Goal: Transaction & Acquisition: Purchase product/service

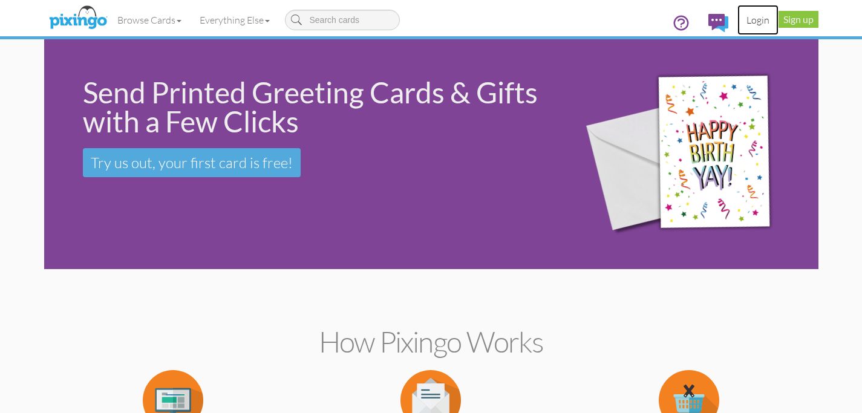
click at [761, 19] on link "Login" at bounding box center [757, 20] width 41 height 30
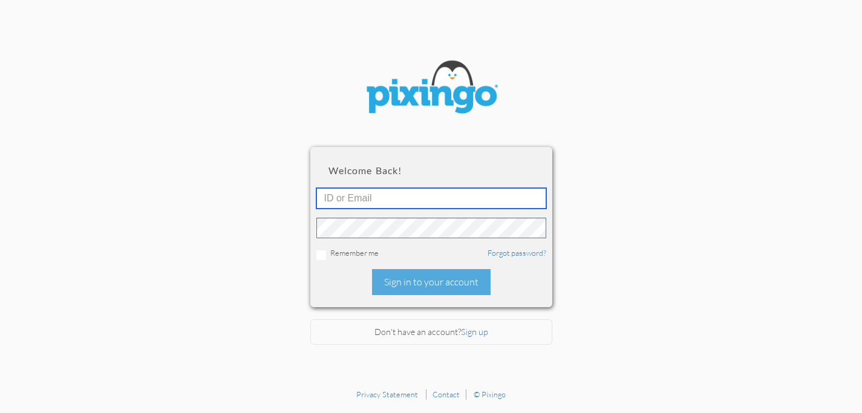
type input "stephaniebutler@snowfox.us"
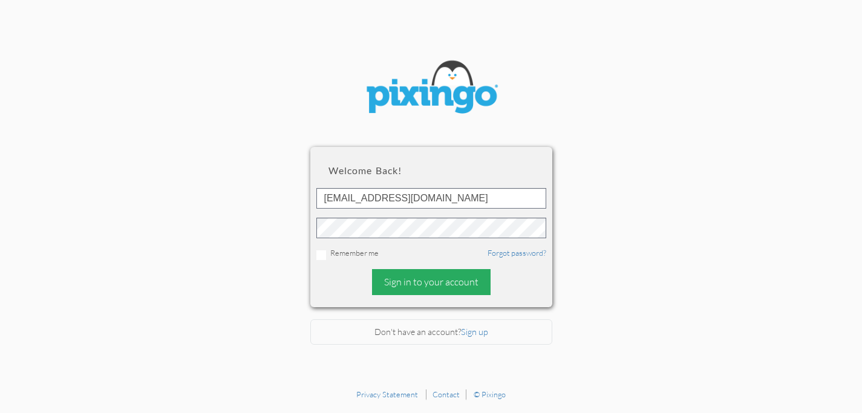
click at [429, 287] on div "Sign in to your account" at bounding box center [431, 282] width 119 height 26
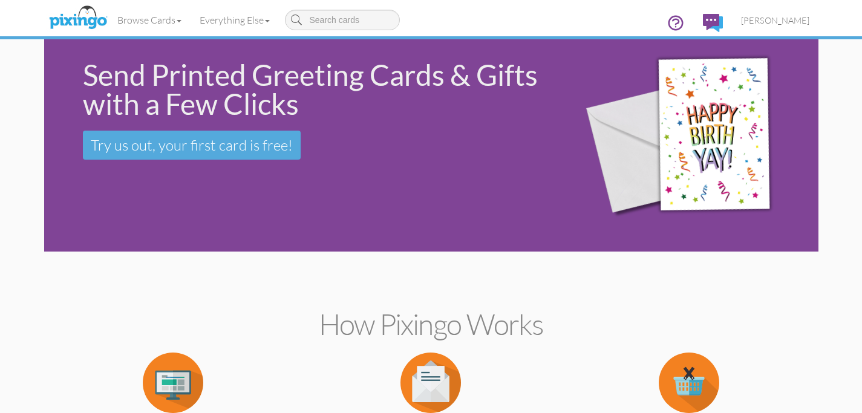
scroll to position [19, 0]
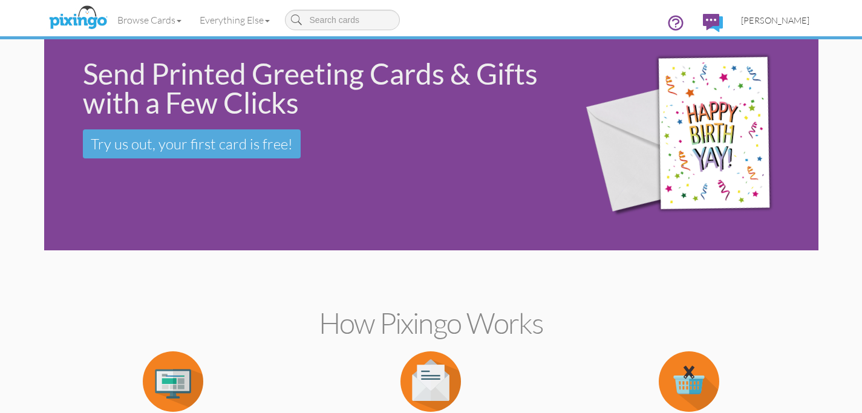
click at [782, 22] on span "[PERSON_NAME]" at bounding box center [775, 20] width 68 height 10
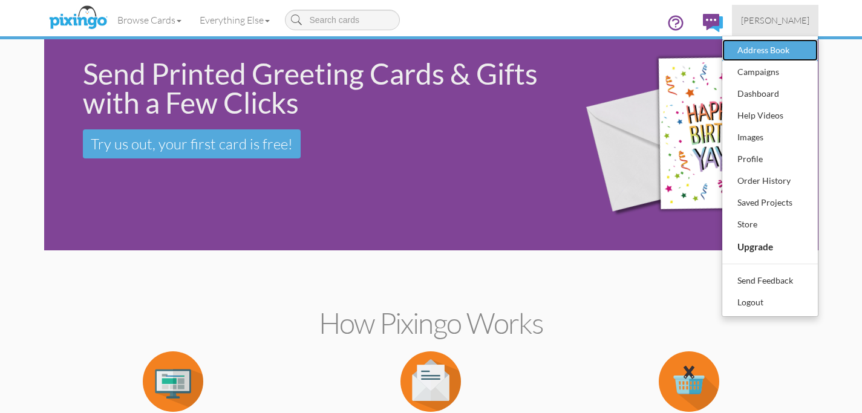
click at [768, 50] on div "Address Book" at bounding box center [769, 50] width 71 height 18
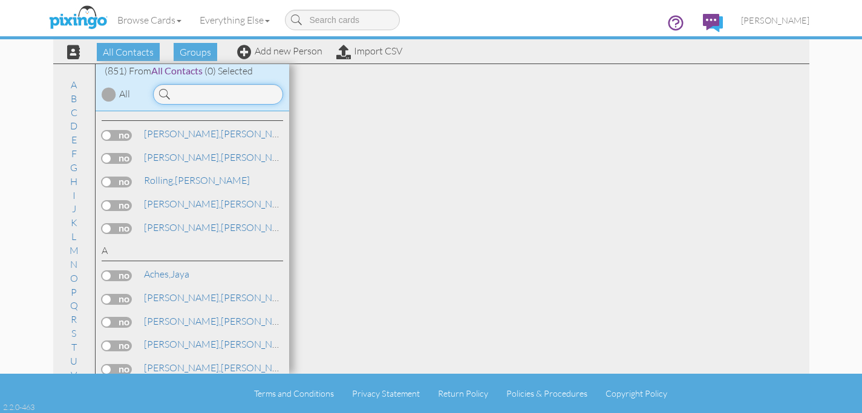
click at [190, 98] on input at bounding box center [218, 94] width 130 height 21
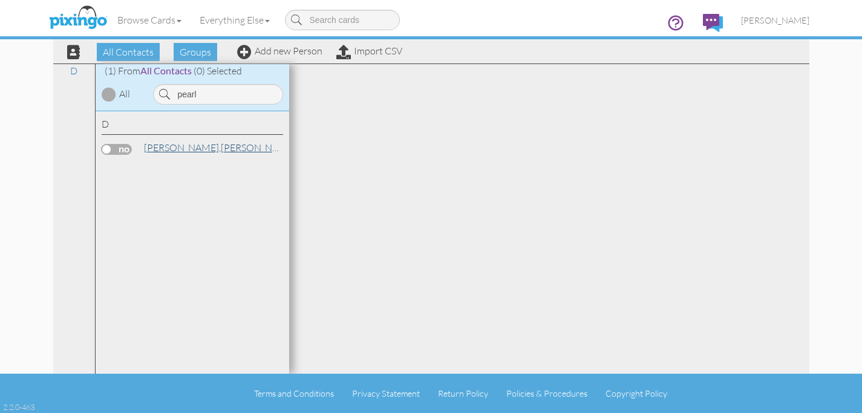
click at [176, 142] on span "[PERSON_NAME]," at bounding box center [182, 148] width 77 height 12
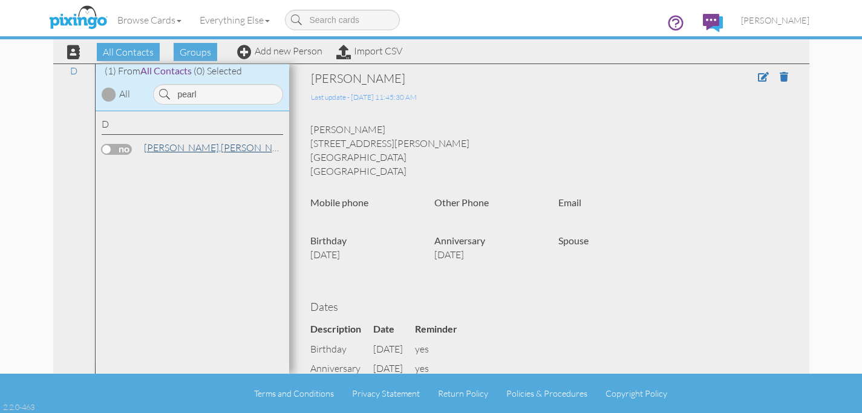
click at [180, 154] on link "Denson, Pearleen" at bounding box center [220, 147] width 154 height 15
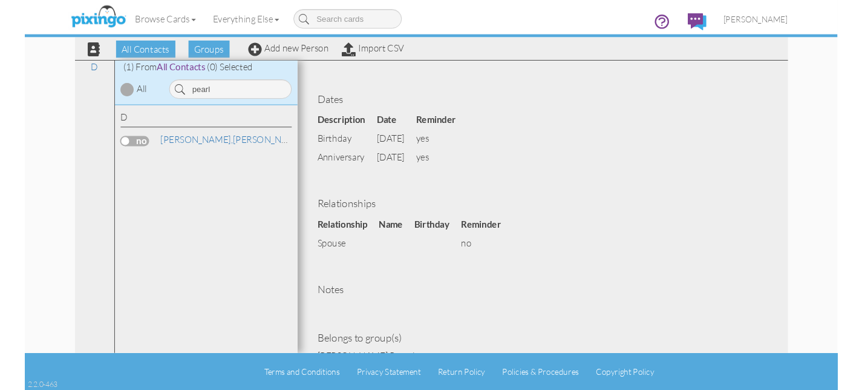
scroll to position [377, 0]
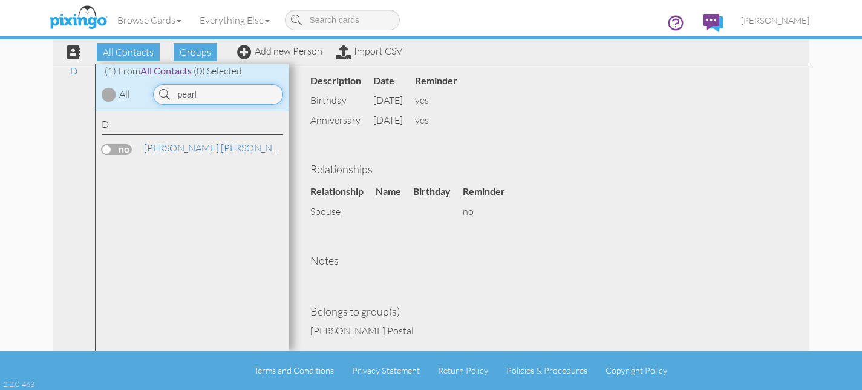
click at [221, 85] on input "pearl" at bounding box center [218, 94] width 130 height 21
type input "ramirez"
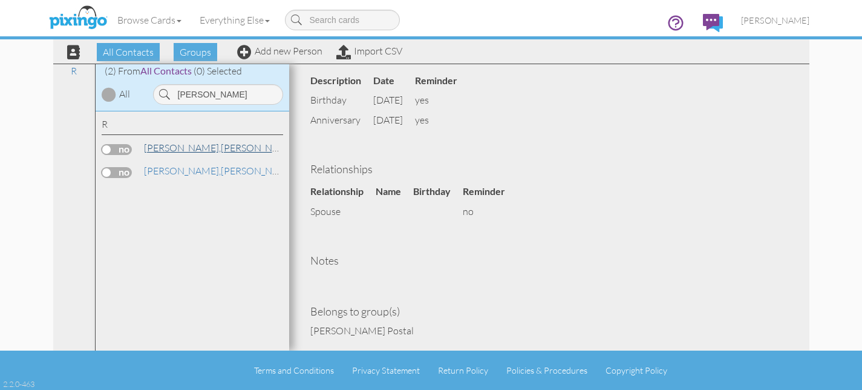
click at [184, 150] on link "Ramirez, Anthony" at bounding box center [220, 147] width 154 height 15
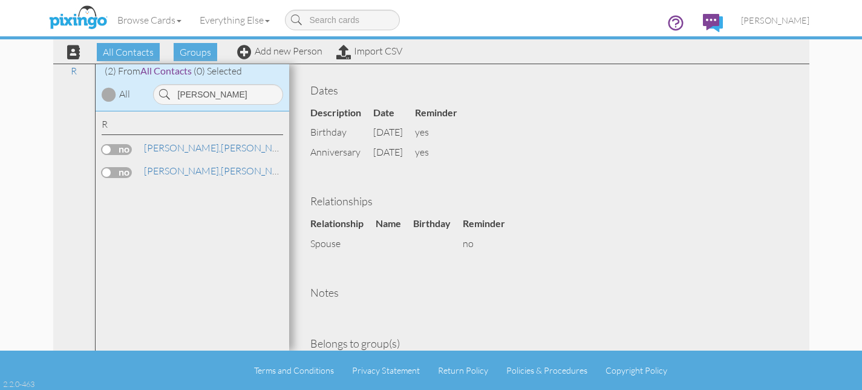
scroll to position [401, 0]
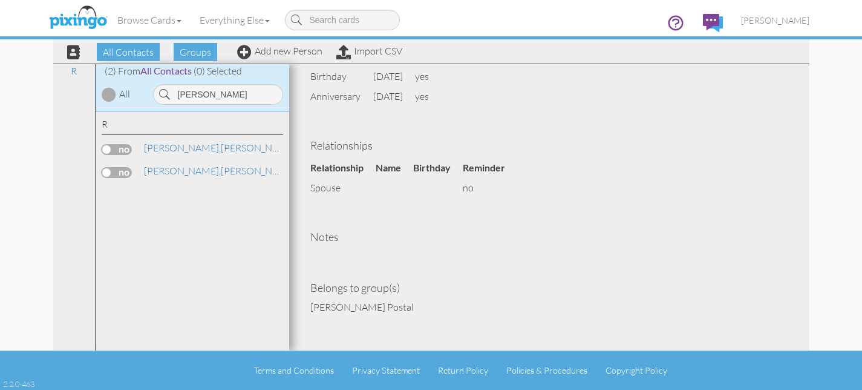
click at [123, 147] on label at bounding box center [117, 149] width 30 height 11
click at [0, 0] on input "checkbox" at bounding box center [0, 0] width 0 height 0
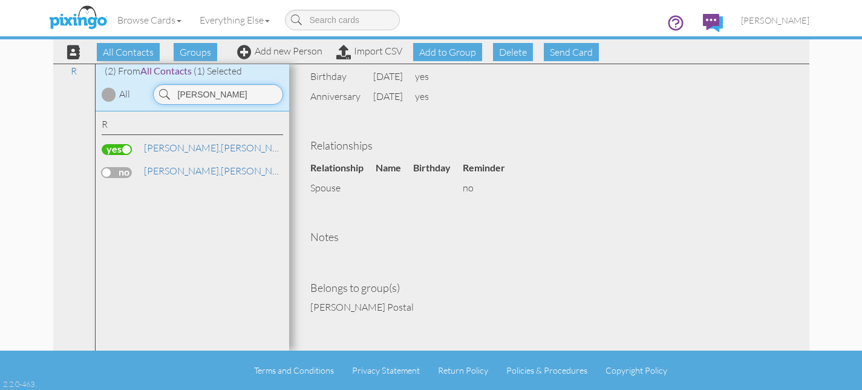
click at [203, 102] on input "ramirez" at bounding box center [218, 94] width 130 height 21
type input "pearl"
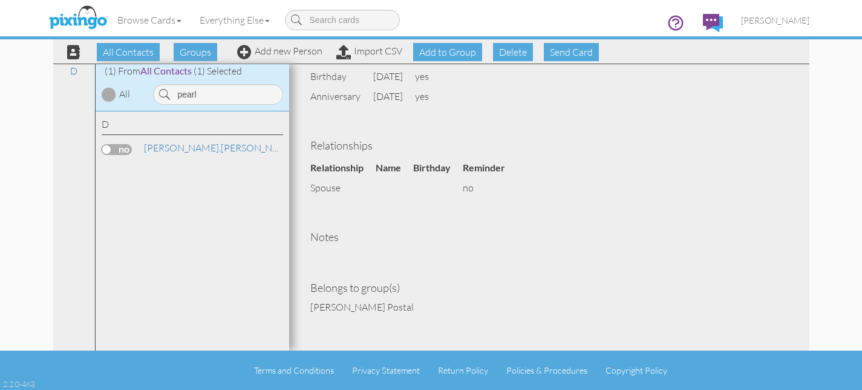
click at [129, 150] on label at bounding box center [117, 149] width 30 height 11
click at [0, 0] on input "checkbox" at bounding box center [0, 0] width 0 height 0
click at [558, 54] on span "Send Card" at bounding box center [571, 52] width 55 height 18
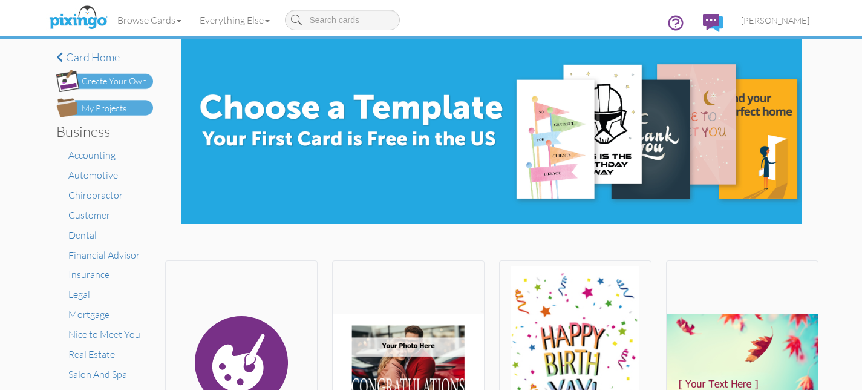
click at [118, 111] on div "My Projects" at bounding box center [104, 108] width 45 height 13
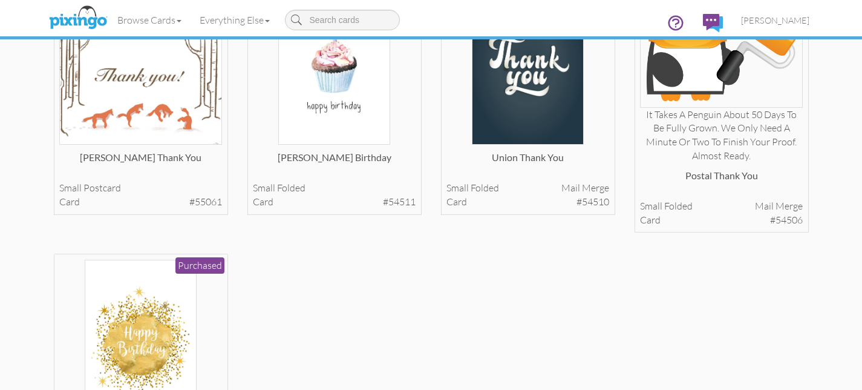
scroll to position [403, 0]
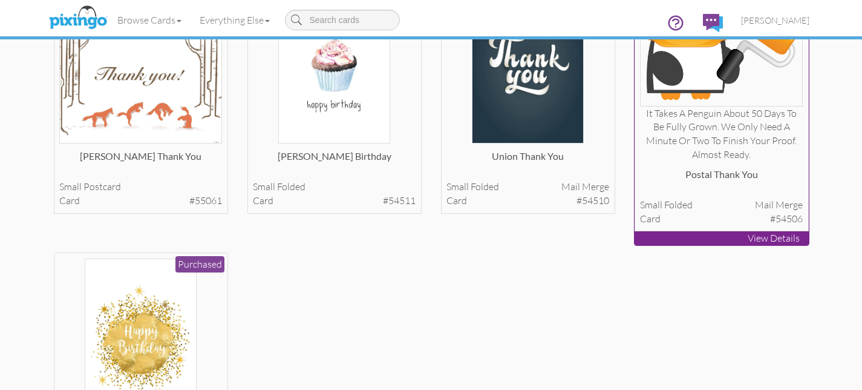
click at [716, 89] on img at bounding box center [721, 43] width 163 height 125
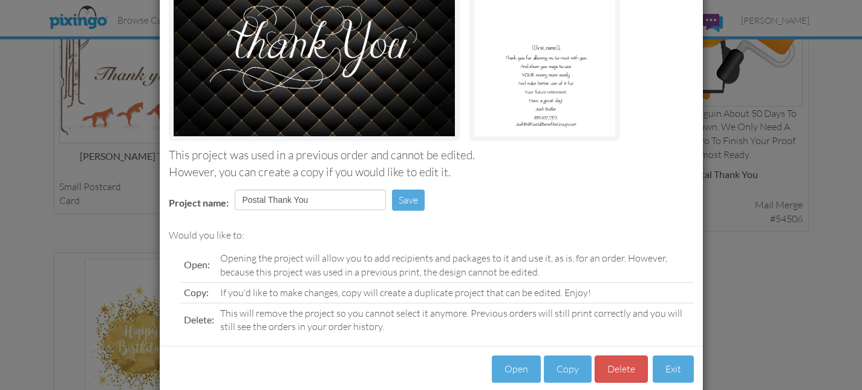
scroll to position [177, 0]
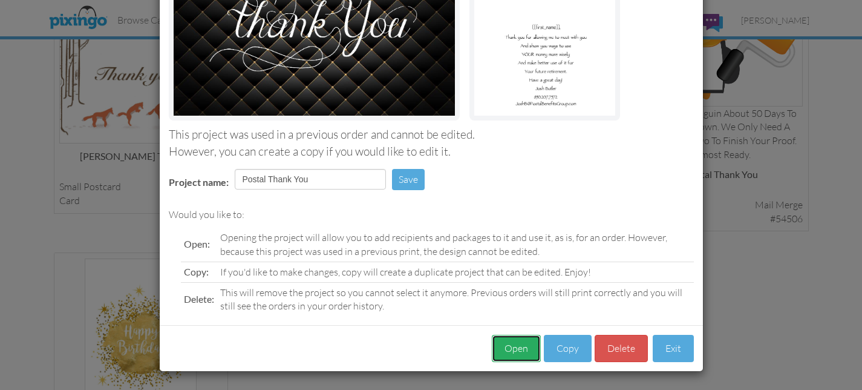
click at [507, 344] on button "Open" at bounding box center [516, 347] width 49 height 27
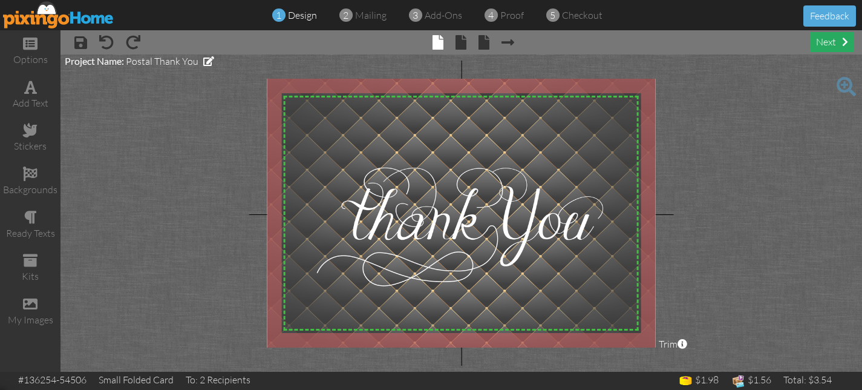
click at [836, 45] on div "next" at bounding box center [832, 42] width 44 height 20
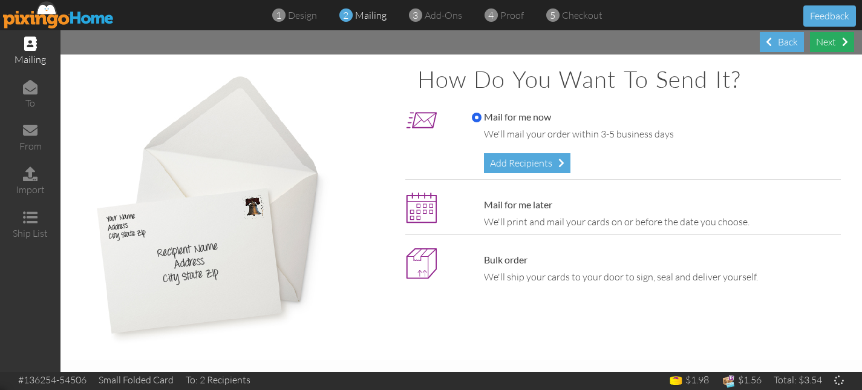
click at [836, 45] on div "Next" at bounding box center [832, 42] width 44 height 20
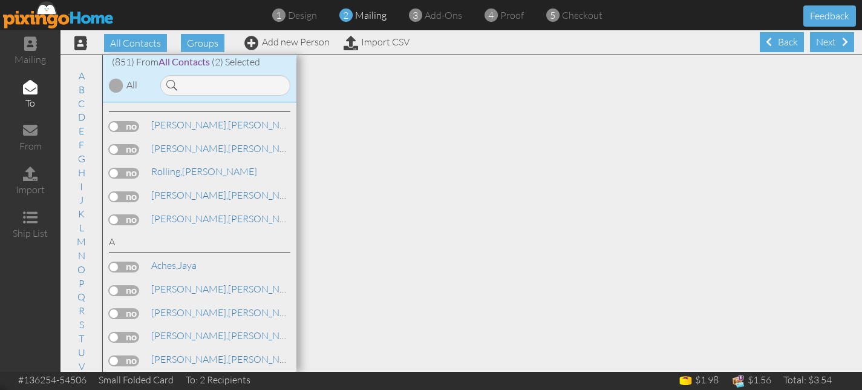
click at [836, 45] on div "Next" at bounding box center [832, 42] width 44 height 20
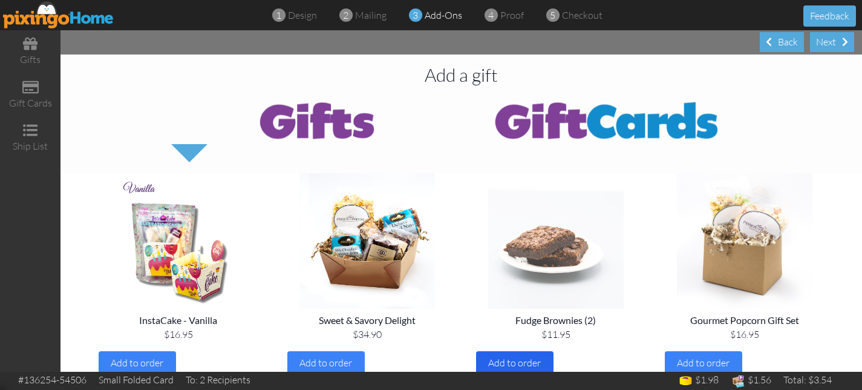
click at [526, 367] on span "Add to order" at bounding box center [514, 362] width 53 height 12
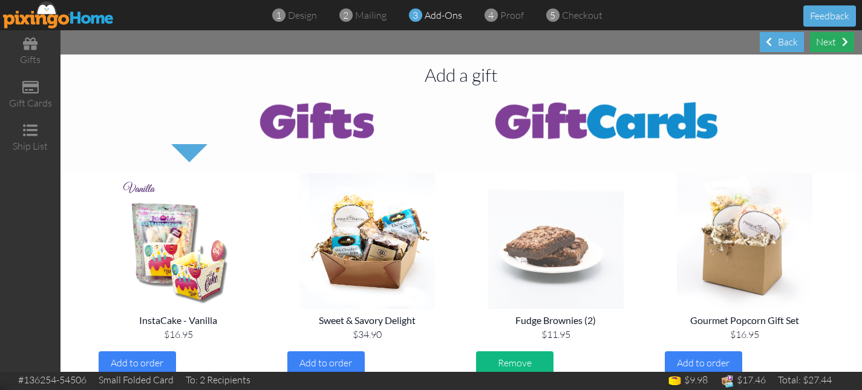
click at [840, 42] on div "Next" at bounding box center [832, 42] width 44 height 20
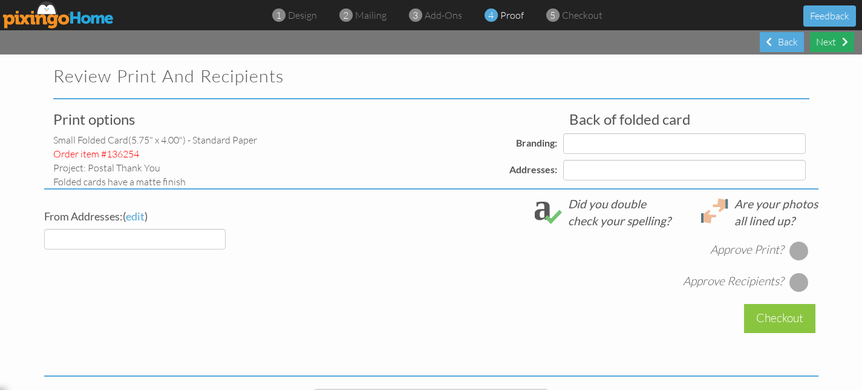
select select "object:9272"
select select "object:9276"
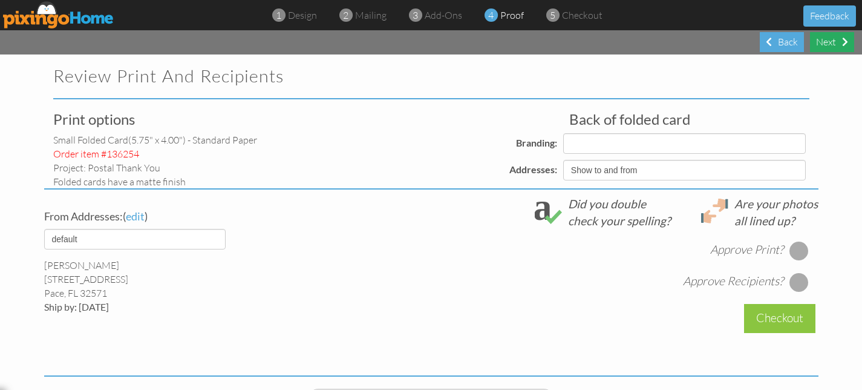
select select "object:9279"
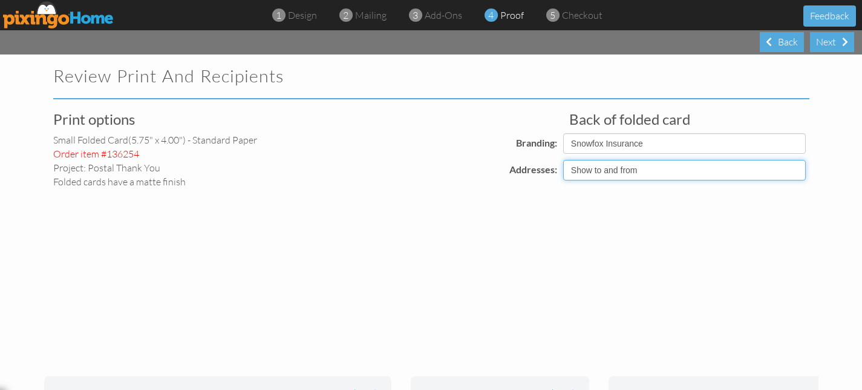
click at [685, 174] on select "Show to and from Show from only Hide to and from" at bounding box center [684, 170] width 243 height 21
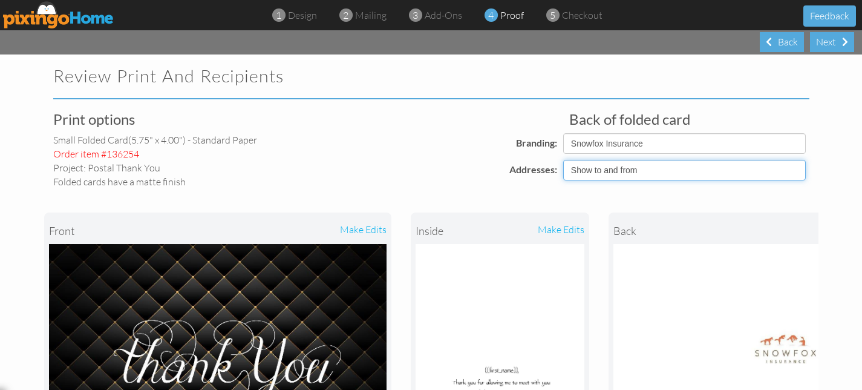
select select "object:9274"
click at [563, 160] on select "Show to and from Show from only Hide to and from" at bounding box center [684, 170] width 243 height 21
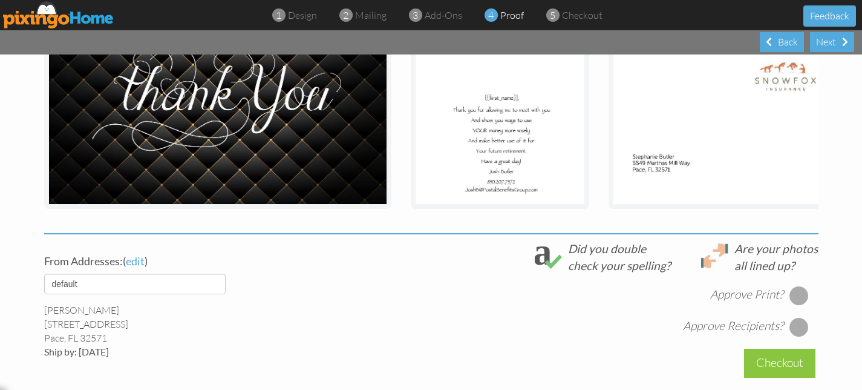
scroll to position [284, 0]
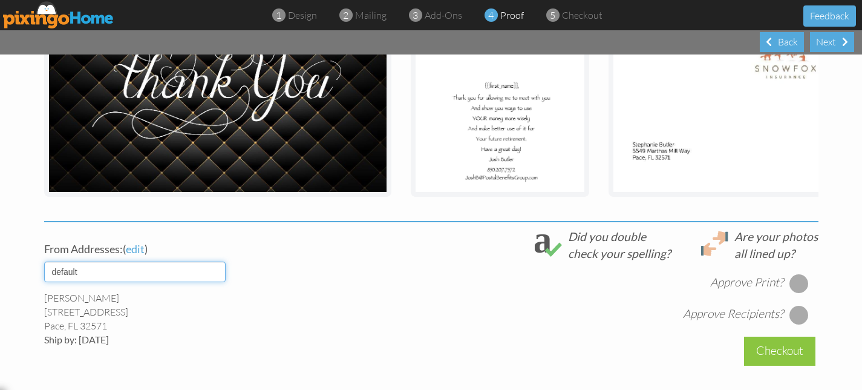
click at [210, 275] on select "default Joshua Martha" at bounding box center [134, 271] width 181 height 21
select select "object:9277"
click at [44, 261] on select "default Joshua Martha" at bounding box center [134, 271] width 181 height 21
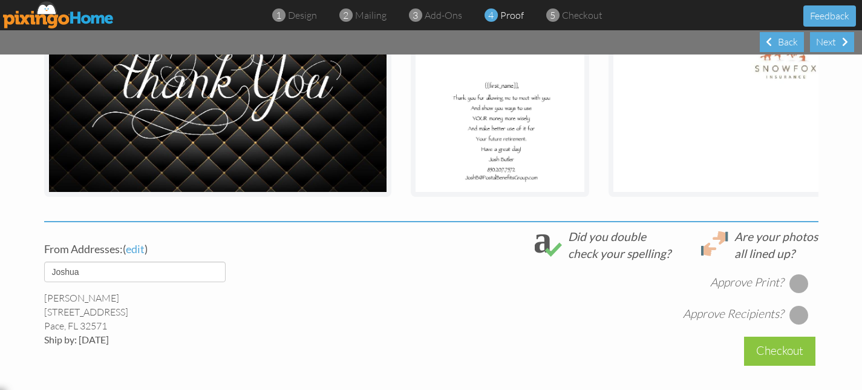
click at [801, 281] on div at bounding box center [798, 282] width 19 height 19
click at [804, 318] on div at bounding box center [798, 314] width 19 height 19
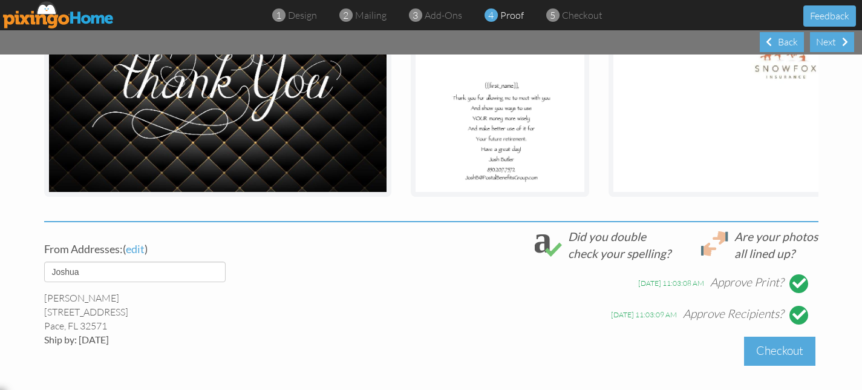
click at [778, 356] on div "Checkout" at bounding box center [779, 350] width 71 height 28
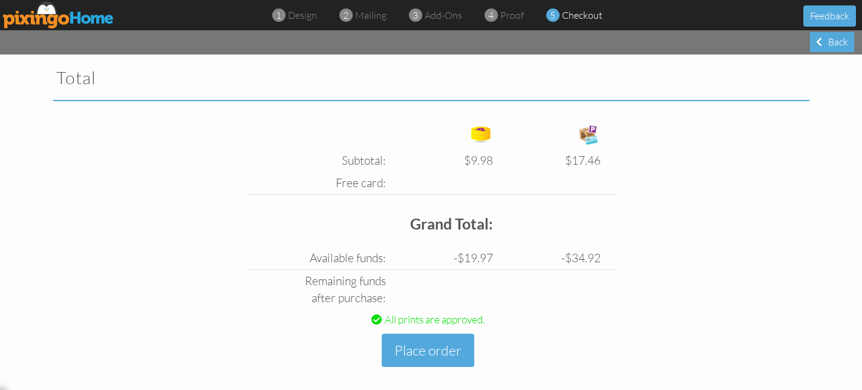
scroll to position [400, 0]
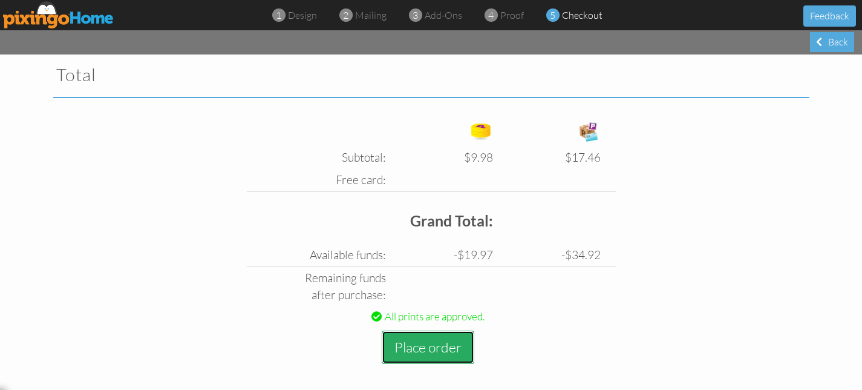
click at [443, 350] on button "Place order" at bounding box center [428, 346] width 93 height 33
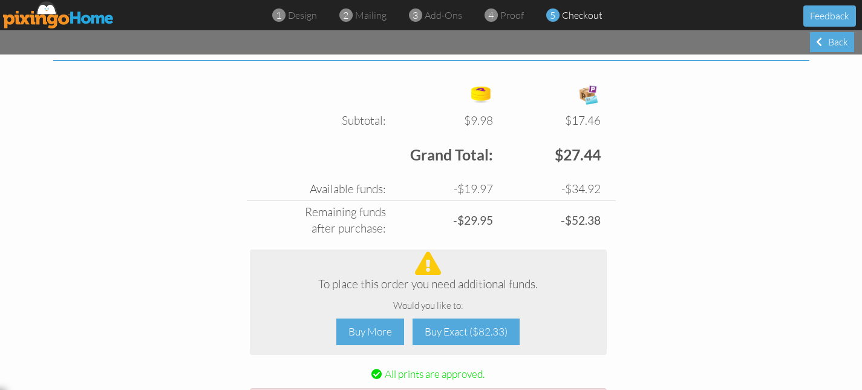
scroll to position [438, 0]
click at [379, 338] on div "Buy More" at bounding box center [370, 331] width 68 height 27
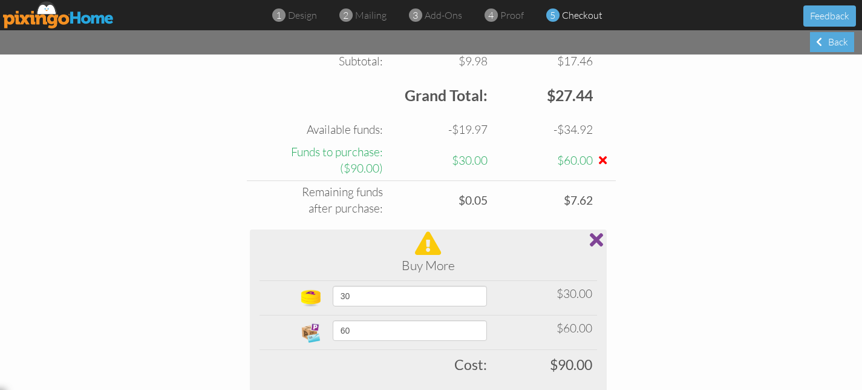
scroll to position [501, 0]
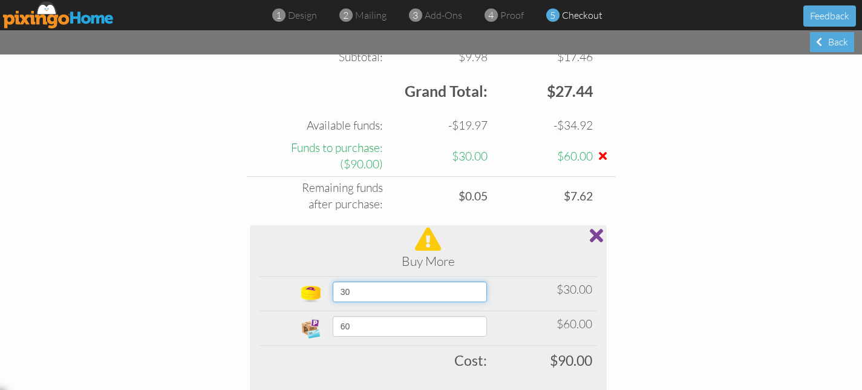
click at [406, 299] on select "30 40 50 60 70 80 90 100 150 200 250 300 350 400 (10% off) 450 (10% off) 500 (1…" at bounding box center [410, 291] width 154 height 21
select select "object:9405"
click at [333, 281] on select "30 40 50 60 70 80 90 100 150 200 250 300 350 400 (10% off) 450 (10% off) 500 (1…" at bounding box center [410, 291] width 154 height 21
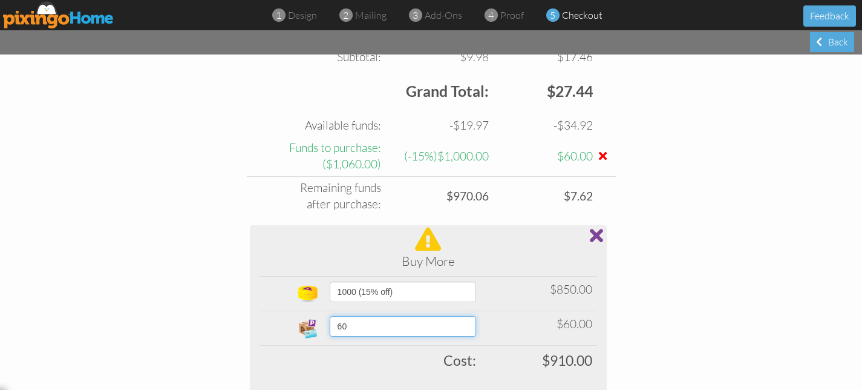
click at [434, 325] on select "60 70 80 90 100 200 300 400 500 1000 1500 2000 2500 5000" at bounding box center [403, 326] width 147 height 21
select select "number:1000"
click at [330, 316] on select "60 70 80 90 100 200 300 400 500 1000 1500 2000 2500 5000" at bounding box center [403, 326] width 147 height 21
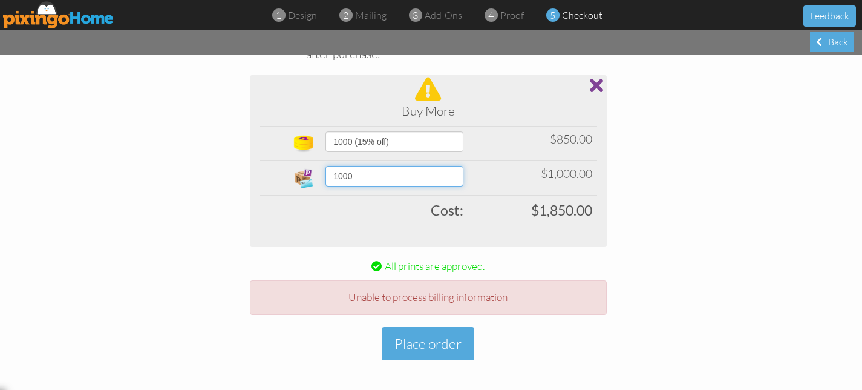
scroll to position [653, 0]
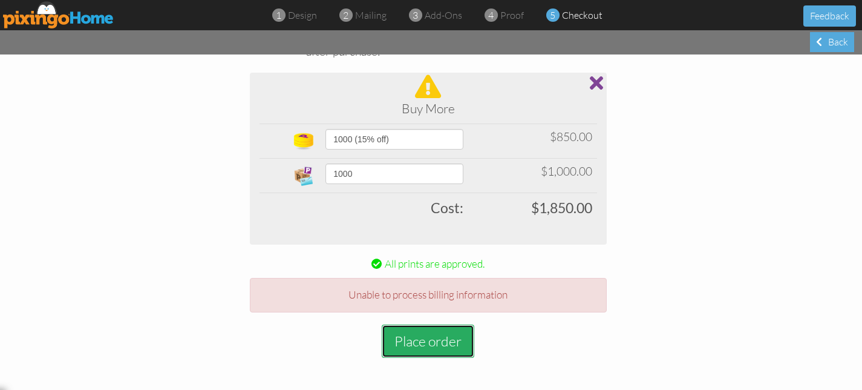
click at [430, 347] on button "Place order" at bounding box center [428, 340] width 93 height 33
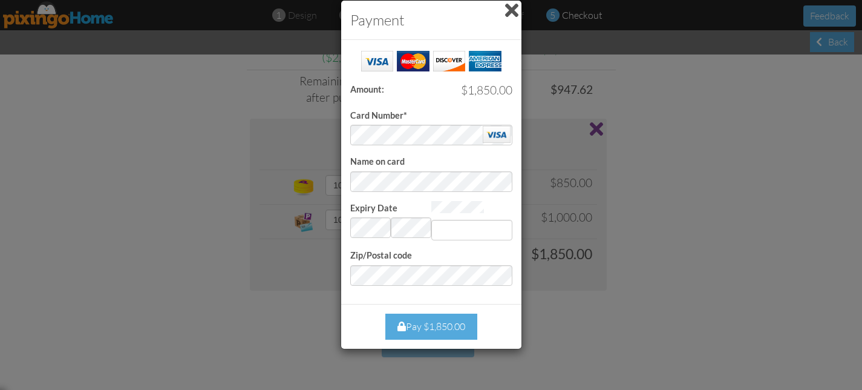
click at [453, 239] on form "Card Number* Name on card Expiry Date Invalid month and year Zip/Postal code" at bounding box center [431, 167] width 162 height 237
click at [454, 232] on input "Expiry Date" at bounding box center [471, 230] width 81 height 21
type input "957"
click at [436, 326] on div "Pay $1,850.00" at bounding box center [431, 326] width 92 height 26
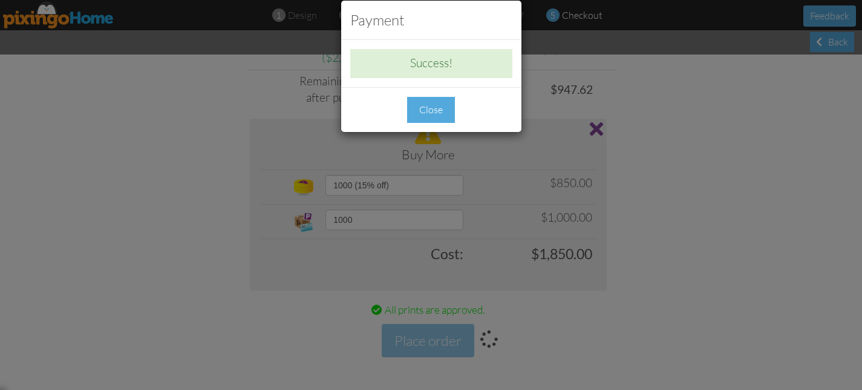
click at [440, 108] on div "Close" at bounding box center [431, 110] width 48 height 26
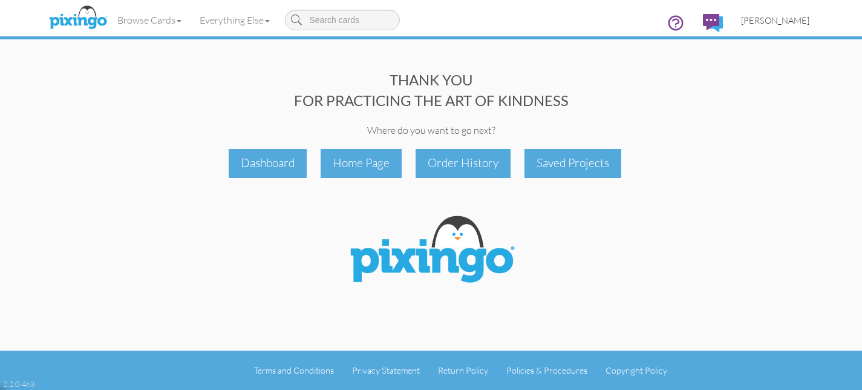
click at [796, 21] on span "[PERSON_NAME]" at bounding box center [775, 20] width 68 height 10
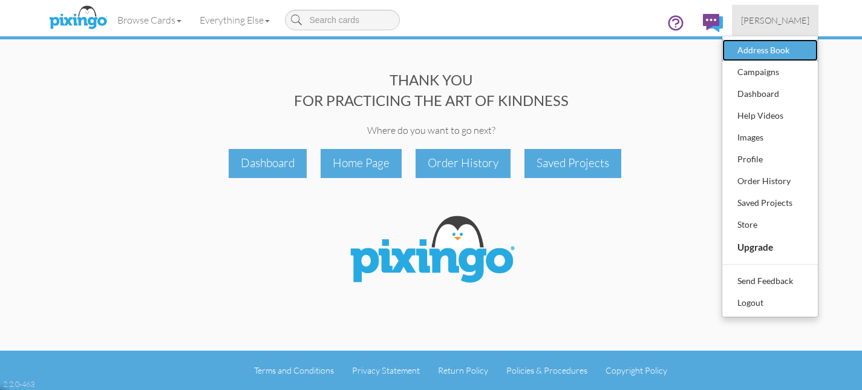
click at [780, 50] on div "Address Book" at bounding box center [769, 50] width 71 height 18
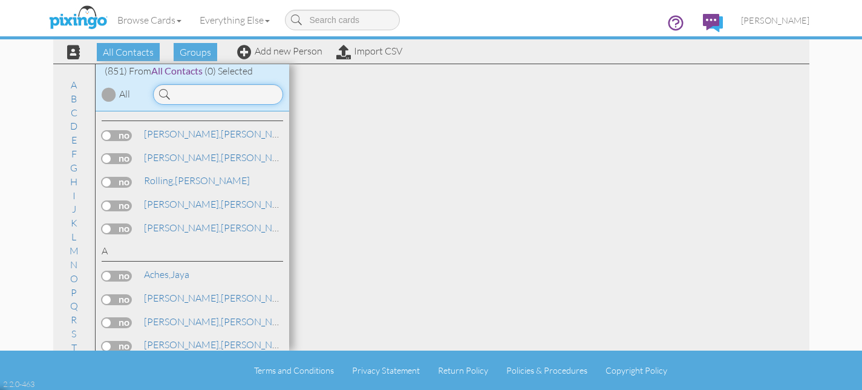
click at [191, 100] on input at bounding box center [218, 94] width 130 height 21
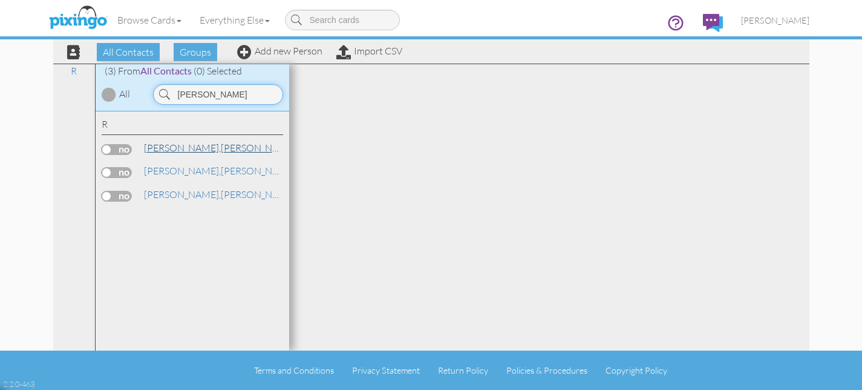
type input "[PERSON_NAME]"
click at [171, 154] on link "Robinson, Mildred" at bounding box center [220, 147] width 154 height 15
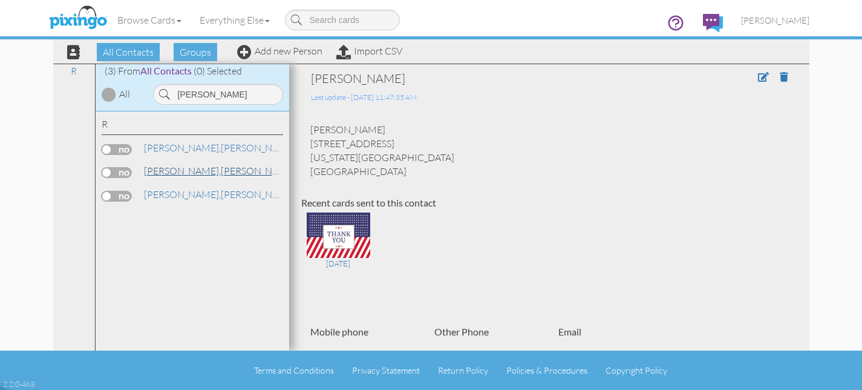
click at [181, 171] on span "[PERSON_NAME]," at bounding box center [182, 171] width 77 height 12
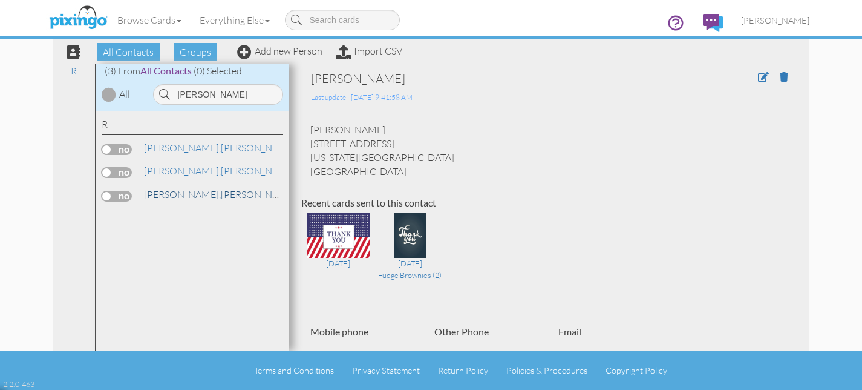
click at [189, 194] on link "Robinson, Mildred" at bounding box center [220, 194] width 154 height 15
click at [786, 78] on span at bounding box center [784, 77] width 8 height 10
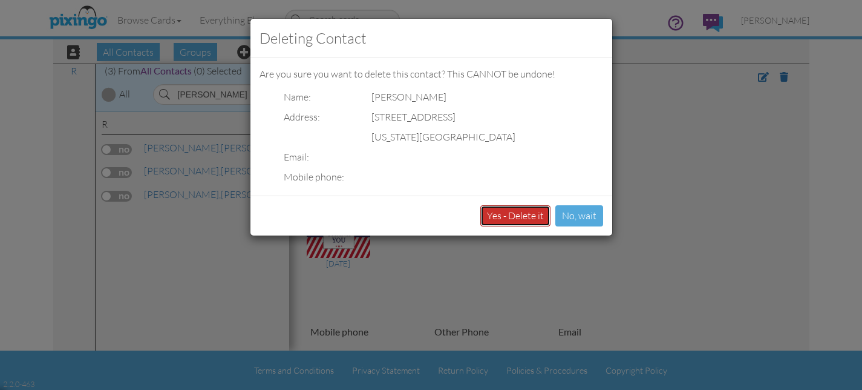
click at [532, 215] on button "Yes - Delete it" at bounding box center [515, 215] width 70 height 21
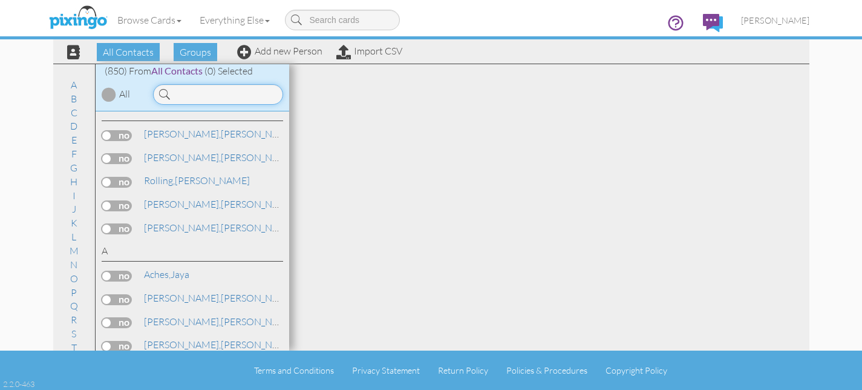
click at [203, 90] on input at bounding box center [218, 94] width 130 height 21
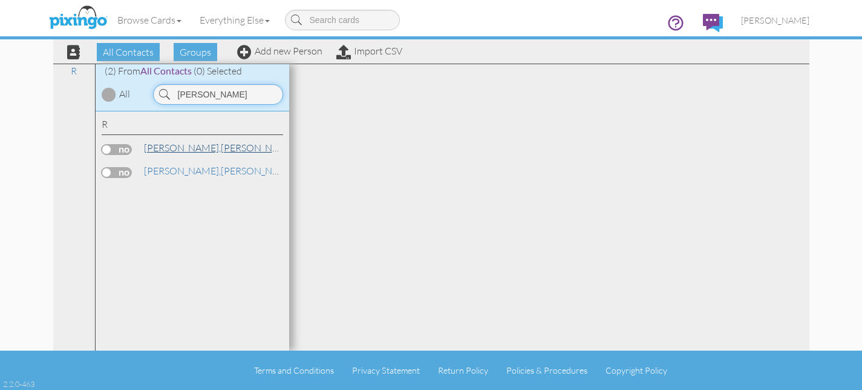
type input "[PERSON_NAME]"
click at [165, 151] on span "[PERSON_NAME]," at bounding box center [182, 148] width 77 height 12
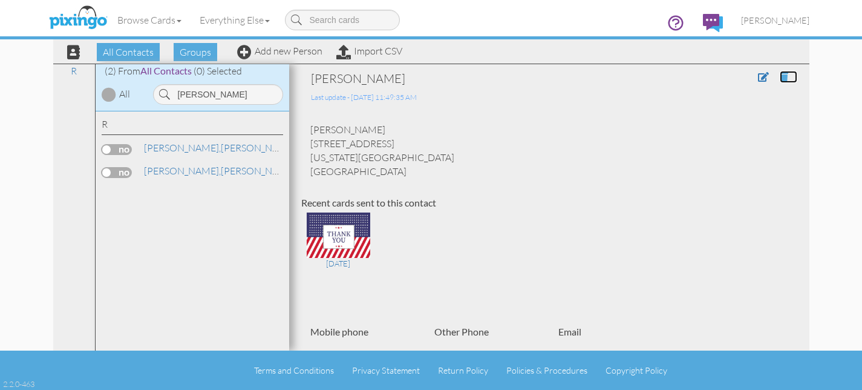
click at [782, 79] on span at bounding box center [784, 77] width 8 height 10
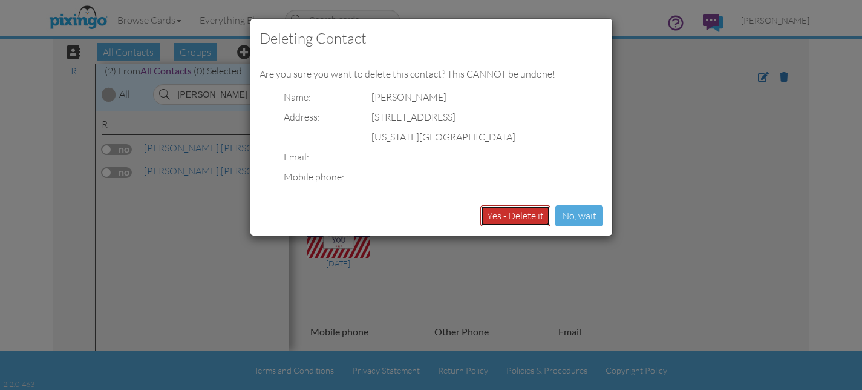
click at [515, 221] on button "Yes - Delete it" at bounding box center [515, 215] width 70 height 21
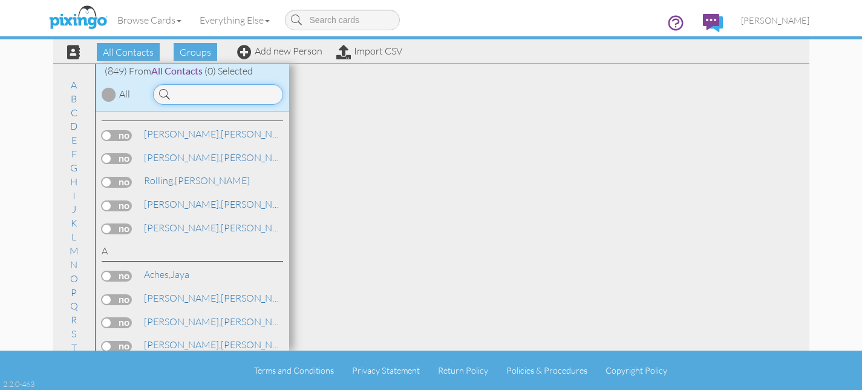
click at [228, 97] on input at bounding box center [218, 94] width 130 height 21
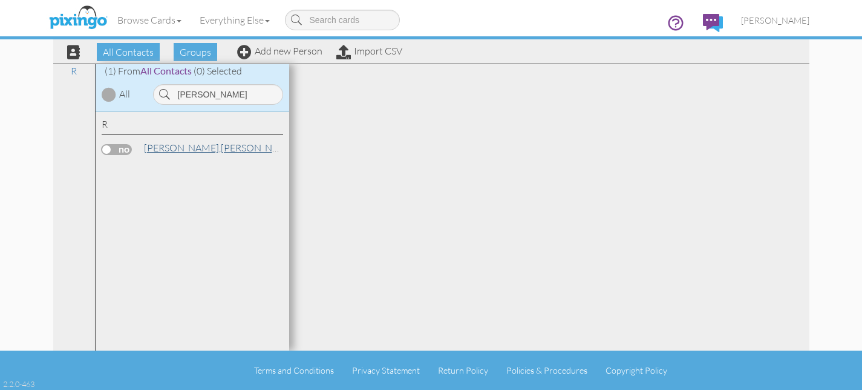
click at [192, 151] on link "Robinson, Mildred" at bounding box center [220, 147] width 154 height 15
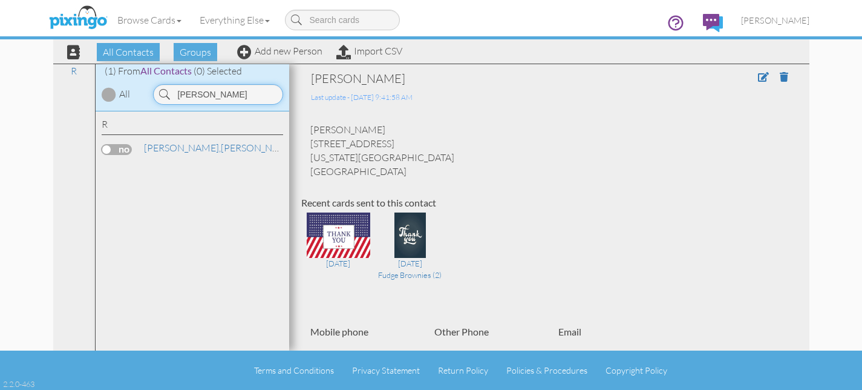
click at [230, 87] on input "[PERSON_NAME]" at bounding box center [218, 94] width 130 height 21
type input "david joh"
click at [204, 145] on link "Johnson, David" at bounding box center [220, 147] width 154 height 15
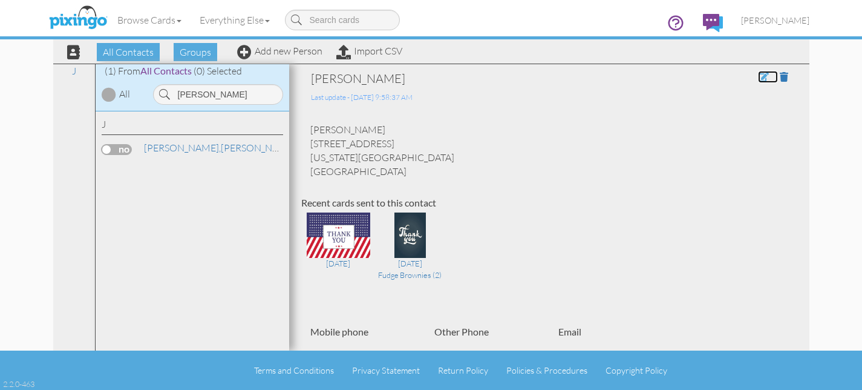
click at [764, 78] on span at bounding box center [763, 77] width 11 height 10
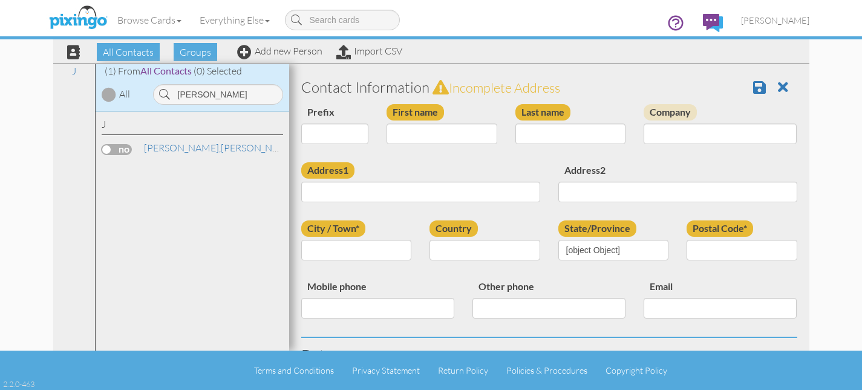
type input "[PERSON_NAME]"
type input "Johnson"
type input "834 NE 17th St"
type input "Oklahoma City"
type input "73105"
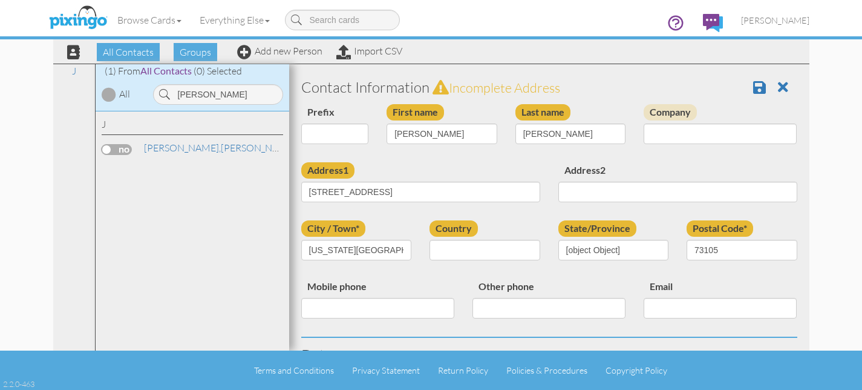
select select "object:3666"
select select "object:3911"
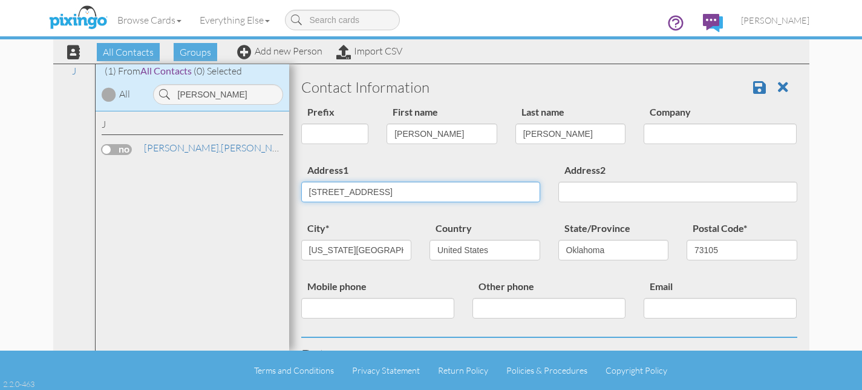
click at [396, 193] on input "834 NE 17th St" at bounding box center [420, 191] width 239 height 21
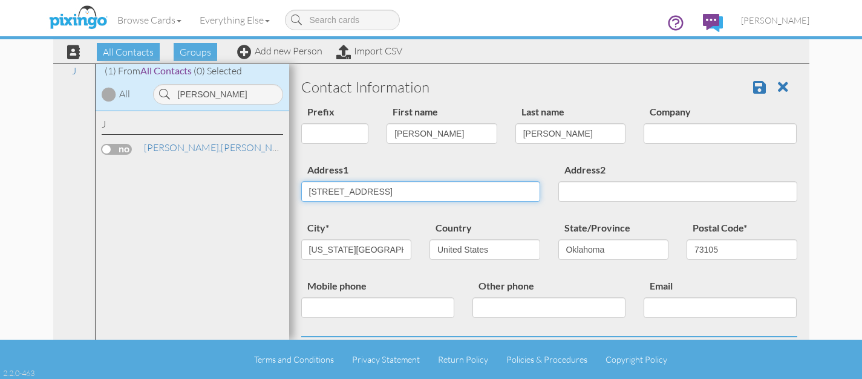
click at [391, 195] on input "834 NE 17th St" at bounding box center [420, 191] width 239 height 21
type input "11827 Springhollow Rd"
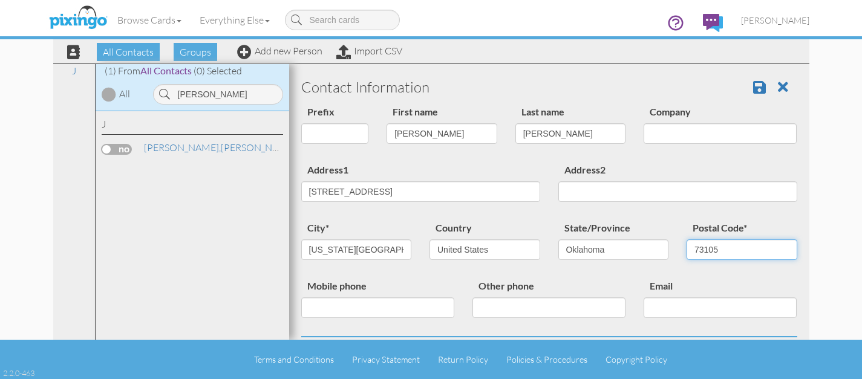
click at [720, 250] on input "73105" at bounding box center [742, 250] width 111 height 21
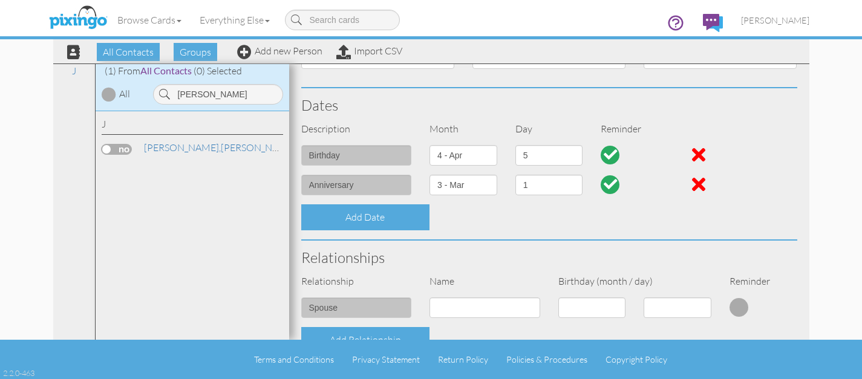
scroll to position [255, 0]
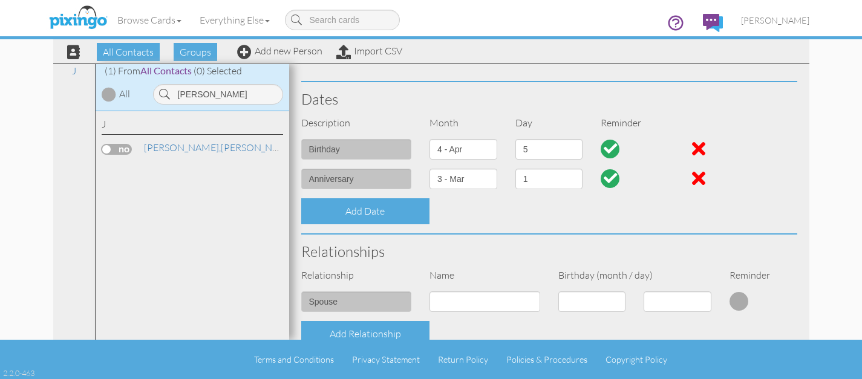
type input "73120"
click at [474, 180] on select "1 - [DATE] - [DATE] - [DATE] - [DATE] - [DATE] - [DATE] - [DATE] - [DATE] - [DA…" at bounding box center [463, 179] width 68 height 21
select select "object:3648"
click at [429, 169] on select "1 - [DATE] - [DATE] - [DATE] - [DATE] - [DATE] - [DATE] - [DATE] - [DATE] - [DA…" at bounding box center [463, 179] width 68 height 21
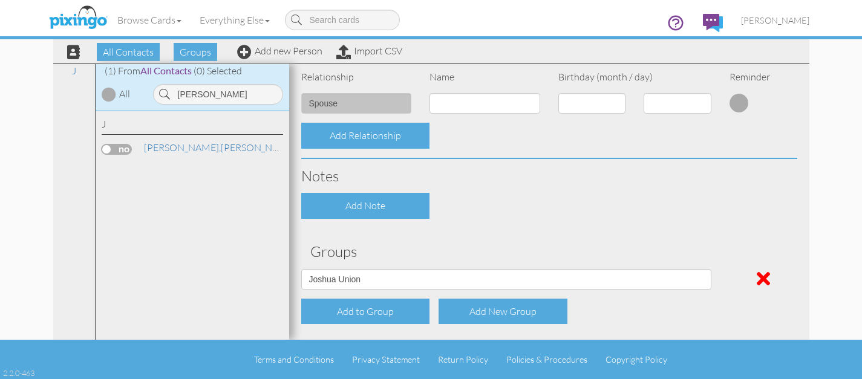
scroll to position [500, 0]
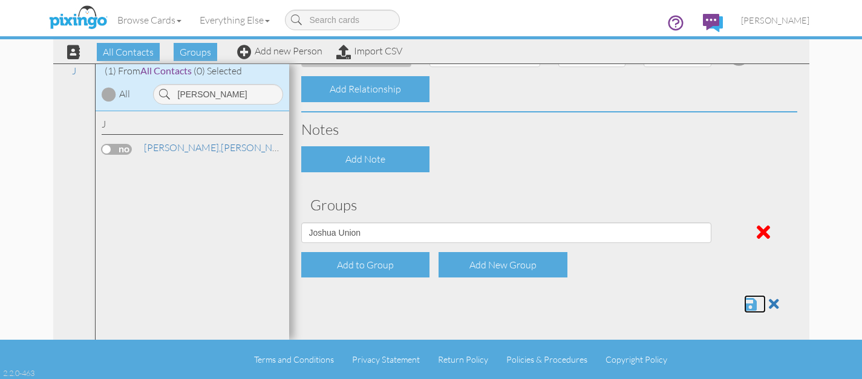
click at [752, 308] on span at bounding box center [750, 304] width 13 height 15
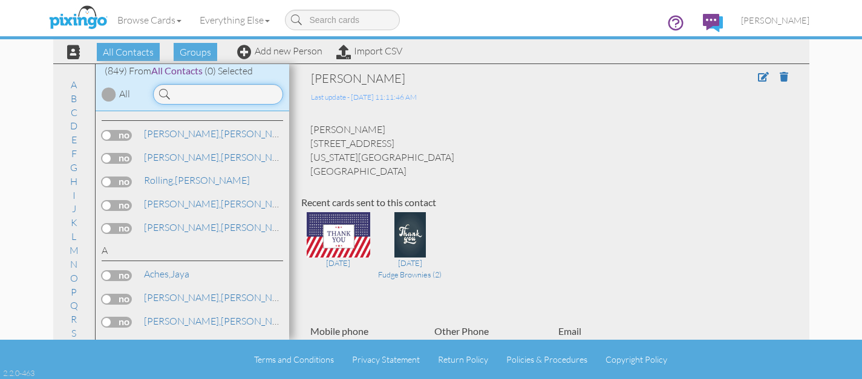
click at [184, 97] on input at bounding box center [218, 94] width 130 height 21
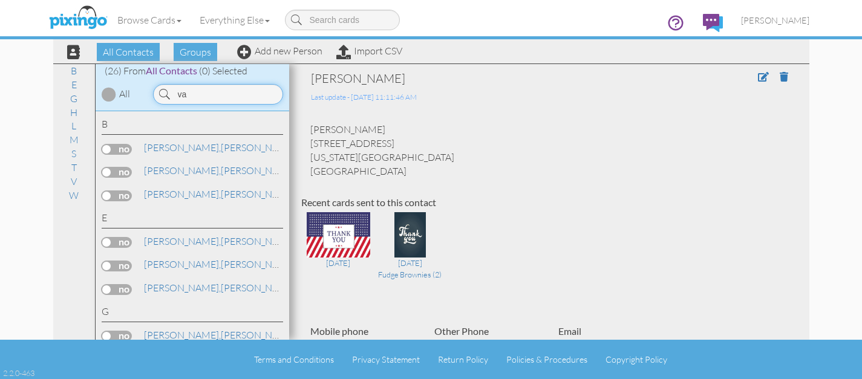
type input "v"
type input "s"
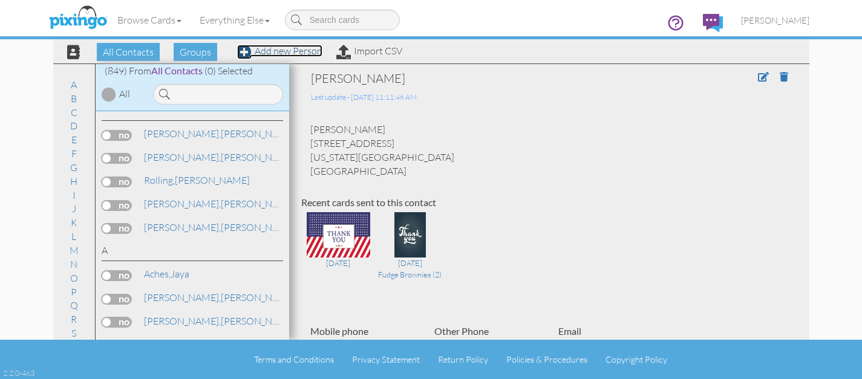
click at [295, 50] on link "Add new Person" at bounding box center [279, 51] width 85 height 12
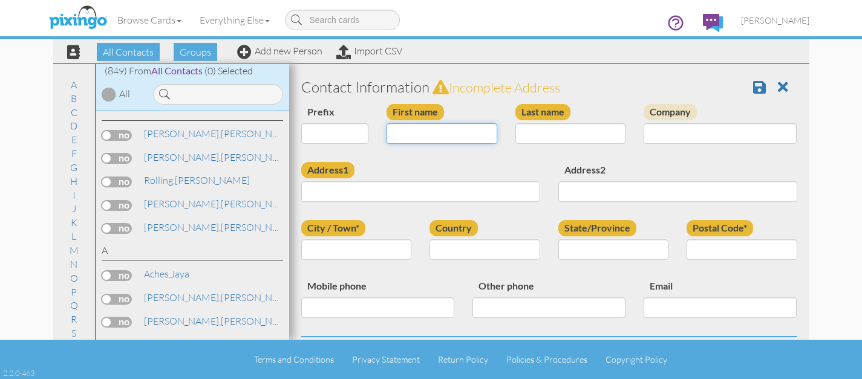
click at [411, 136] on input "First name" at bounding box center [442, 133] width 111 height 21
type input "Sue"
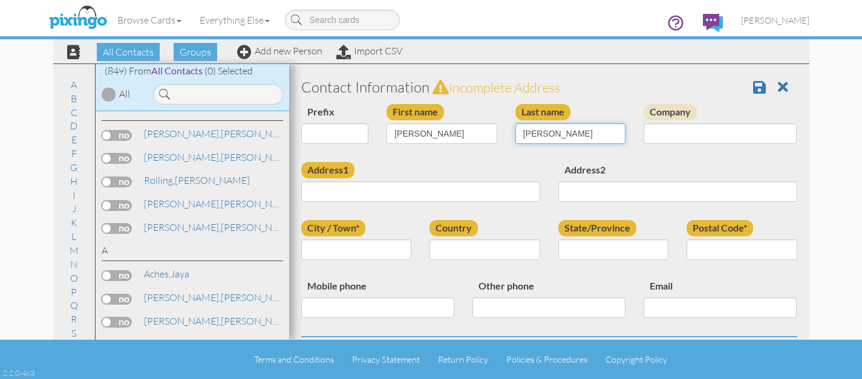
type input "Vandegriff"
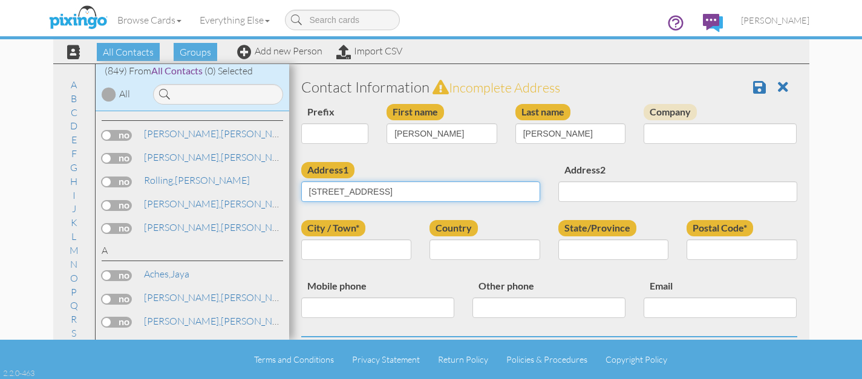
type input "9309 I Drive South"
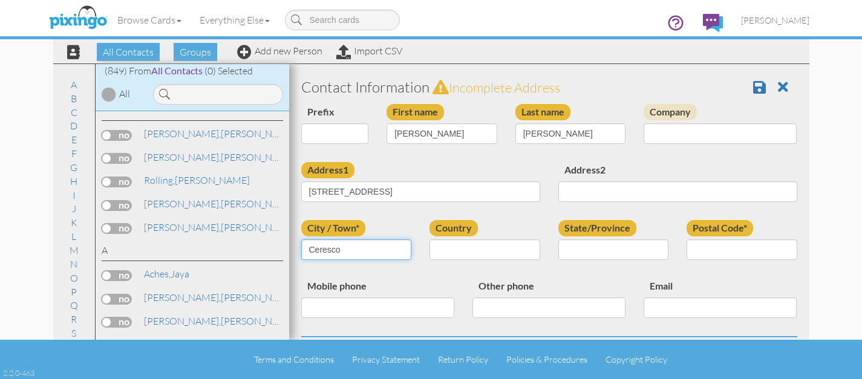
type input "Ceresco"
select select "object:6661"
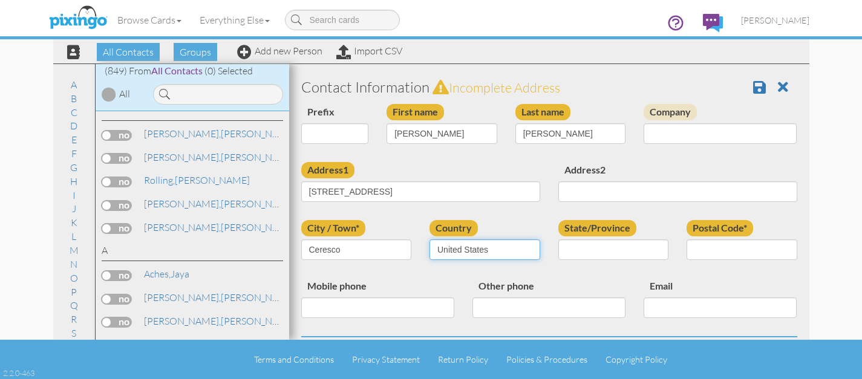
click at [429, 240] on select "[GEOGRAPHIC_DATA] -------------- [GEOGRAPHIC_DATA] [GEOGRAPHIC_DATA] [GEOGRAPHI…" at bounding box center [484, 250] width 111 height 21
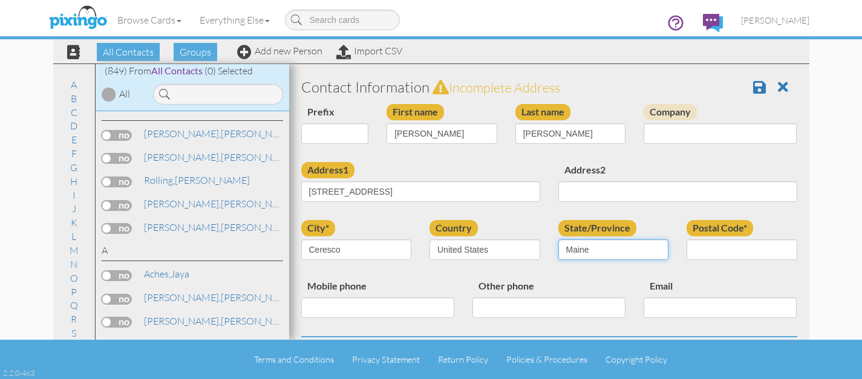
select select "object:6935"
click at [558, 240] on select "AA (Military) AE (Military) [US_STATE] [US_STATE] [US_STATE] AP (Military) [US_…" at bounding box center [613, 250] width 111 height 21
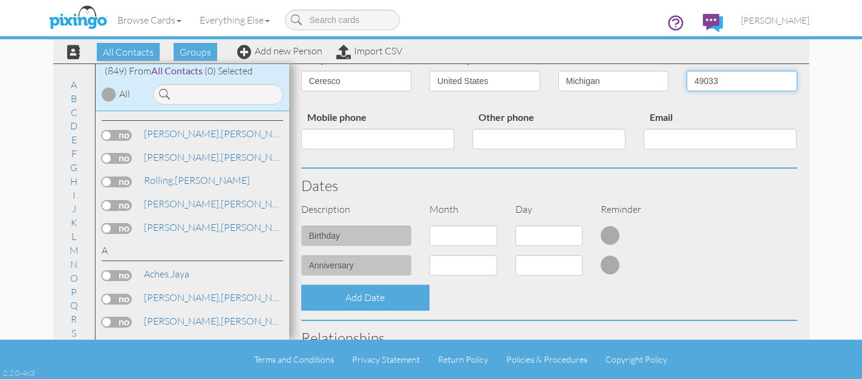
scroll to position [187, 0]
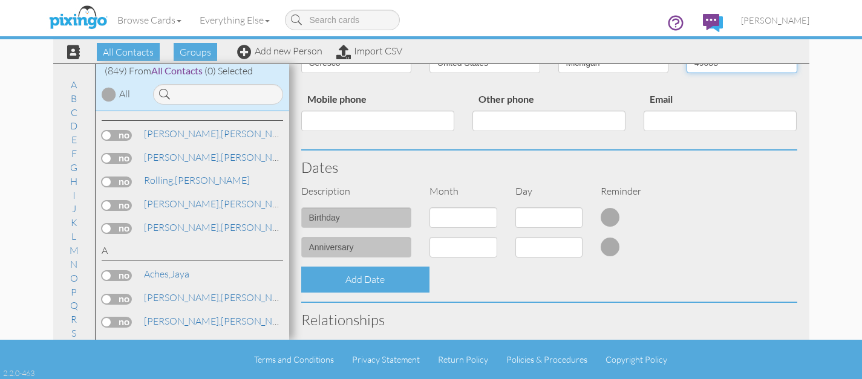
type input "49033"
click at [458, 222] on select "1 - [DATE] - [DATE] - [DATE] - [DATE] - [DATE] - [DATE] - [DATE] - [DATE] - [DA…" at bounding box center [463, 217] width 68 height 21
select select "object:6660"
click at [429, 207] on select "1 - [DATE] - [DATE] - [DATE] - [DATE] - [DATE] - [DATE] - [DATE] - [DATE] - [DA…" at bounding box center [463, 217] width 68 height 21
click at [550, 214] on select "1 2 3 4 5 6 7 8 9 10 11 12 13 14 15 16 17 18 19 20 21 22 23 24 25 26 27 28 29 3…" at bounding box center [549, 217] width 68 height 21
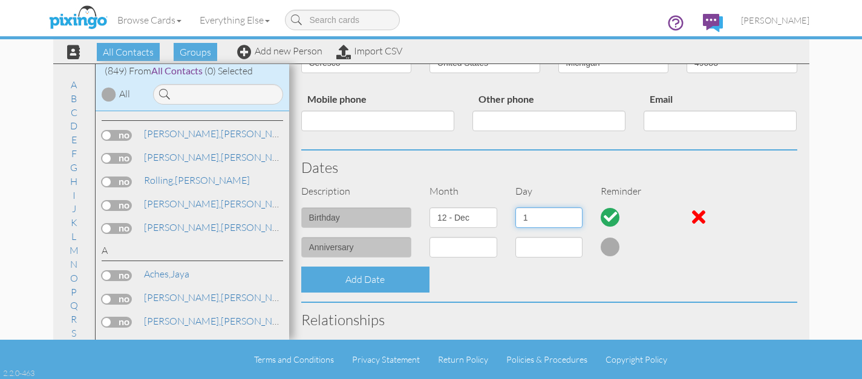
select select "number:27"
click at [515, 207] on select "1 2 3 4 5 6 7 8 9 10 11 12 13 14 15 16 17 18 19 20 21 22 23 24 25 26 27 28 29 3…" at bounding box center [549, 217] width 68 height 21
click at [480, 252] on select "1 - [DATE] - [DATE] - [DATE] - [DATE] - [DATE] - [DATE] - [DATE] - [DATE] - [DA…" at bounding box center [463, 247] width 68 height 21
select select "object:6657"
click at [429, 237] on select "1 - [DATE] - [DATE] - [DATE] - [DATE] - [DATE] - [DATE] - [DATE] - [DATE] - [DA…" at bounding box center [463, 247] width 68 height 21
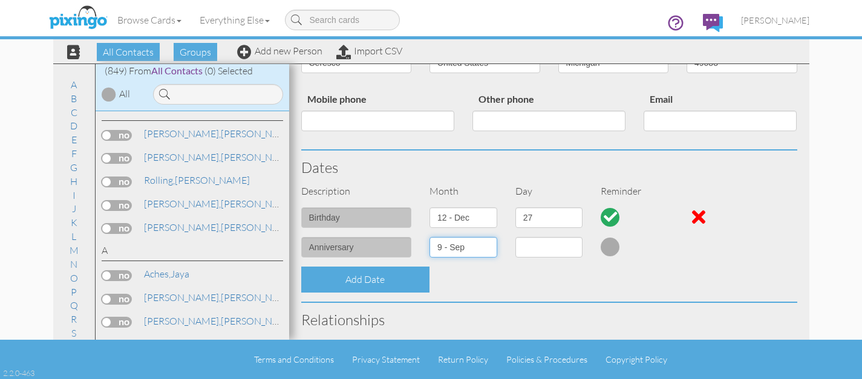
select select "number:1"
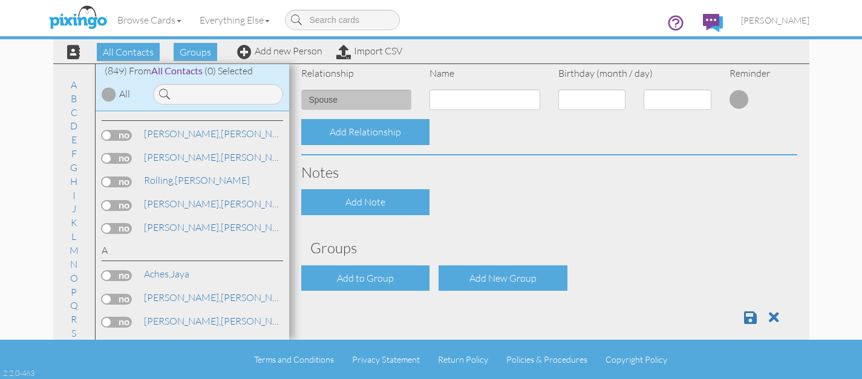
scroll to position [471, 0]
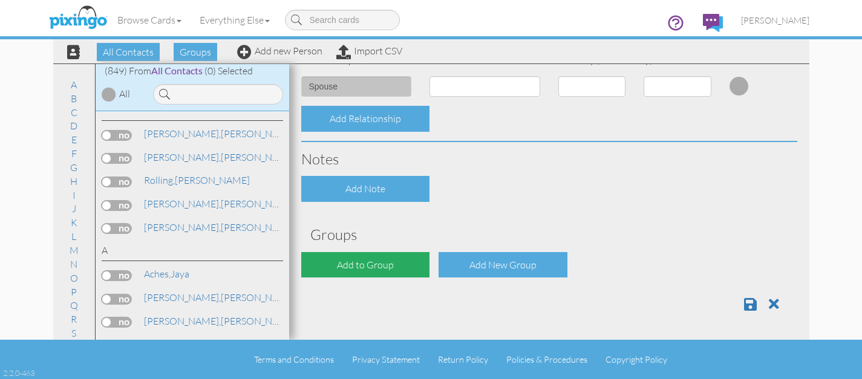
click at [411, 264] on div "Add to Group" at bounding box center [365, 265] width 129 height 26
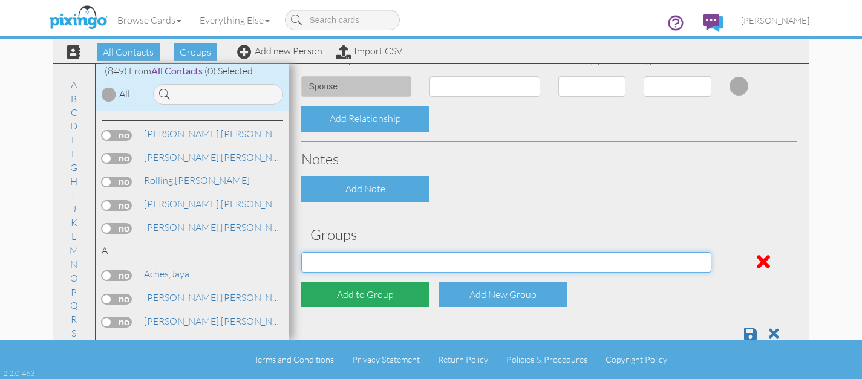
click at [411, 264] on select "Address Incorrect [PERSON_NAME] [PERSON_NAME] [PERSON_NAME] Postal [PERSON_NAME…" at bounding box center [506, 262] width 410 height 21
select select "object:6978"
click at [301, 252] on select "Address Incorrect [PERSON_NAME] [PERSON_NAME] [PERSON_NAME] Postal [PERSON_NAME…" at bounding box center [506, 262] width 410 height 21
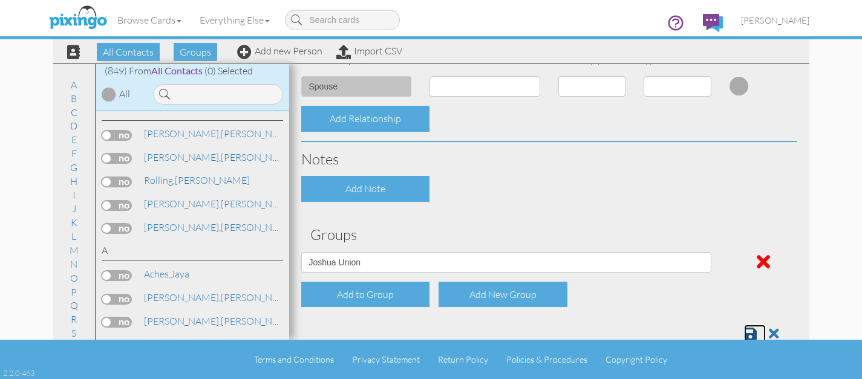
click at [757, 335] on link at bounding box center [755, 334] width 22 height 18
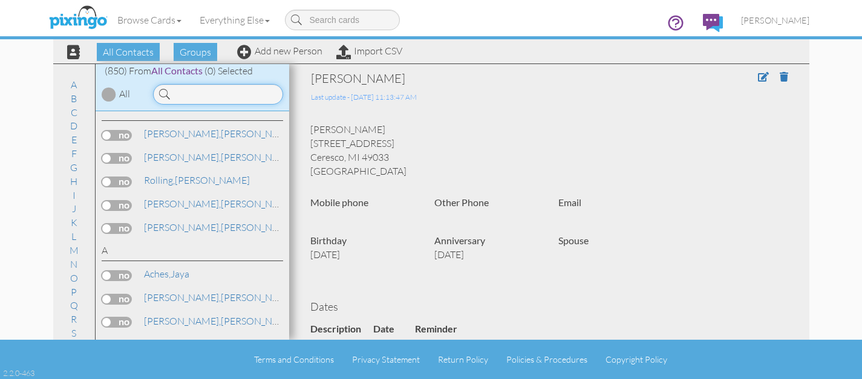
click at [212, 90] on input at bounding box center [218, 94] width 130 height 21
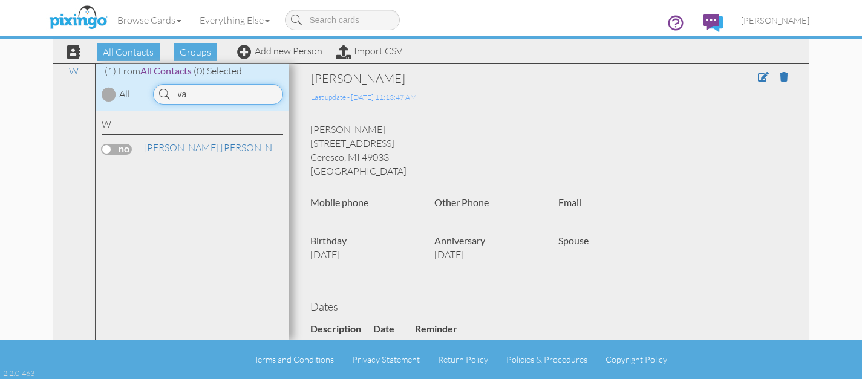
type input "v"
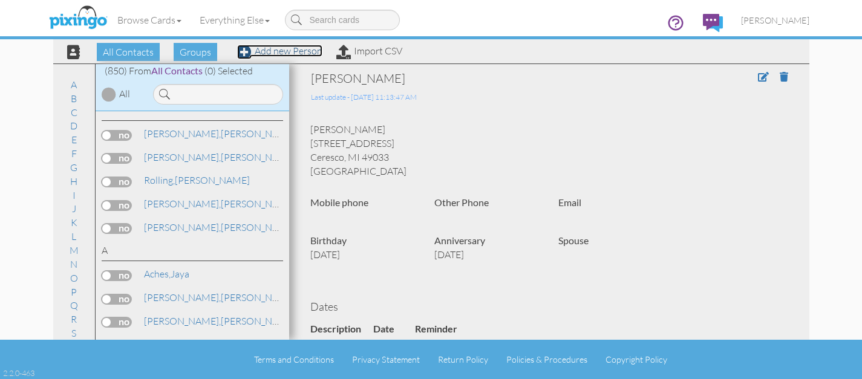
click at [298, 52] on link "Add new Person" at bounding box center [279, 51] width 85 height 12
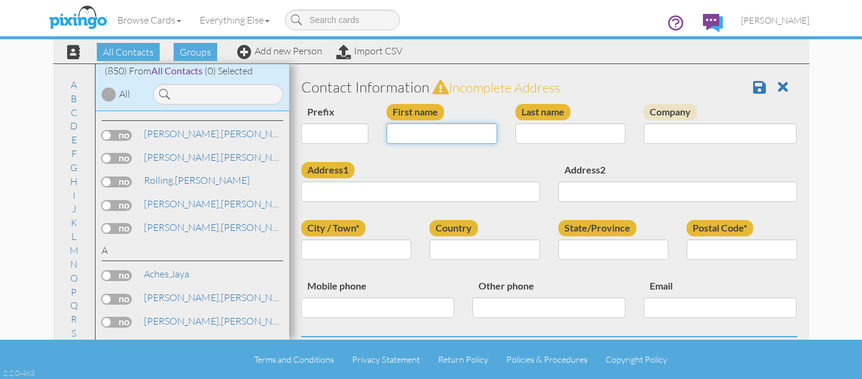
click at [437, 137] on input "First name" at bounding box center [442, 133] width 111 height 21
type input "[PERSON_NAME]"
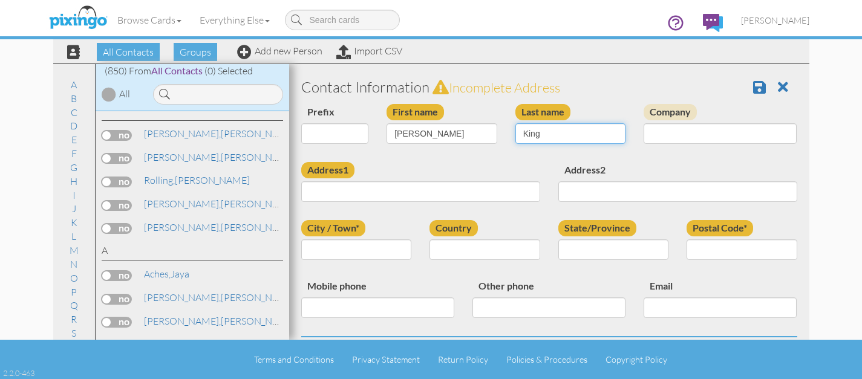
type input "King"
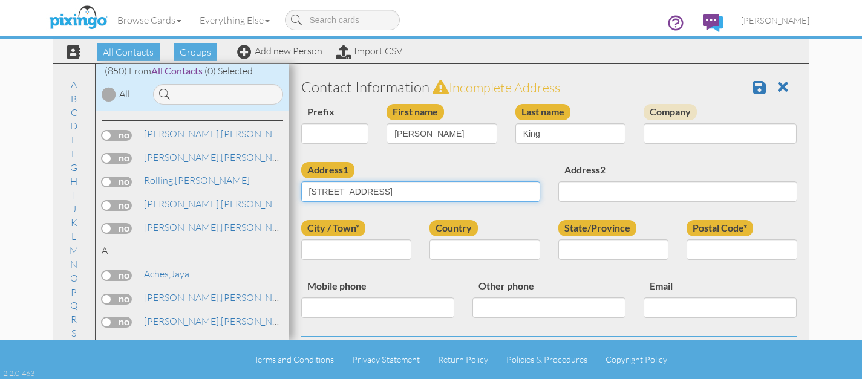
type input "[STREET_ADDRESS]"
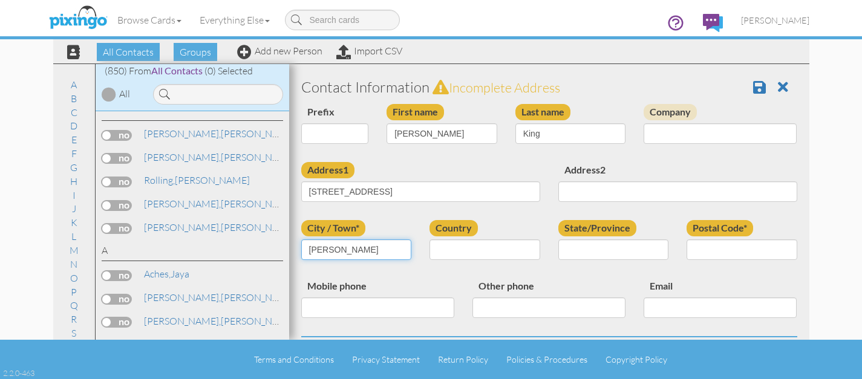
type input "[PERSON_NAME]"
select select "object:4569"
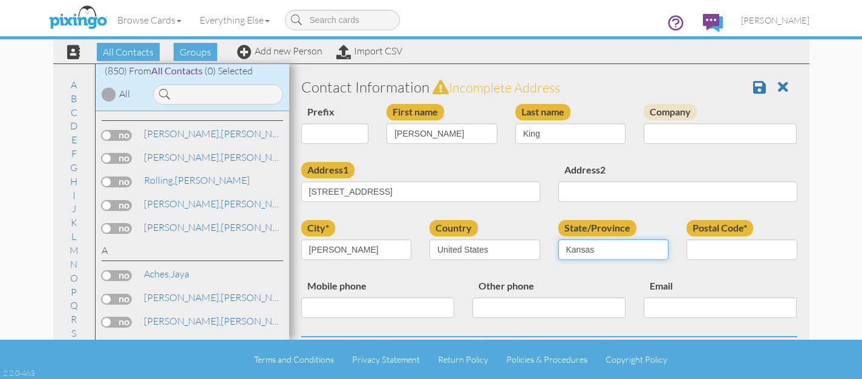
select select "object:4837"
click at [558, 240] on select "AA (Military) AE (Military) Alabama Alaska American Samoa AP (Military) Arizona…" at bounding box center [613, 250] width 111 height 21
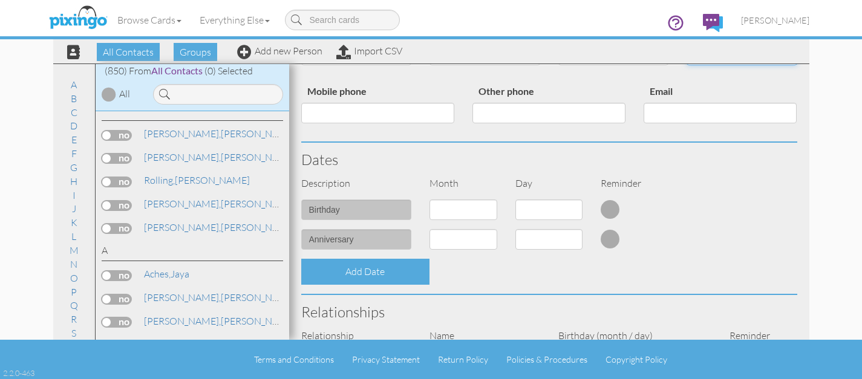
scroll to position [197, 0]
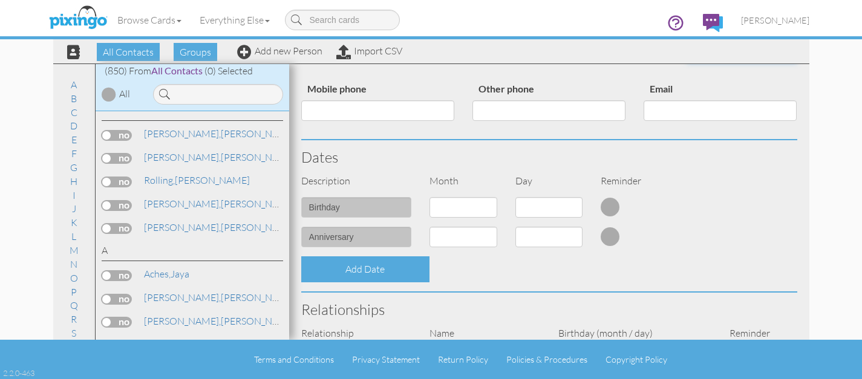
type input "40160"
click at [479, 203] on select "1 - Jan 2 - Feb 3 - Mar 4 - Apr 5 - May 6 - Jun 7 - Jul 8 - Aug 9 - Sep 10 - Oc…" at bounding box center [463, 207] width 68 height 21
select select "object:4568"
click at [429, 197] on select "1 - Jan 2 - Feb 3 - Mar 4 - Apr 5 - May 6 - Jun 7 - Jul 8 - Aug 9 - Sep 10 - Oc…" at bounding box center [463, 207] width 68 height 21
click at [542, 210] on select "1 2 3 4 5 6 7 8 9 10 11 12 13 14 15 16 17 18 19 20 21 22 23 24 25 26 27 28 29 3…" at bounding box center [549, 207] width 68 height 21
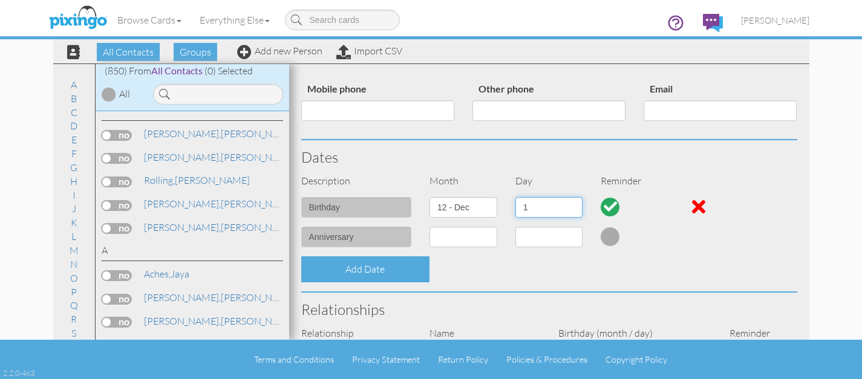
select select "number:9"
click at [515, 197] on select "1 2 3 4 5 6 7 8 9 10 11 12 13 14 15 16 17 18 19 20 21 22 23 24 25 26 27 28 29 3…" at bounding box center [549, 207] width 68 height 21
click at [472, 238] on select "1 - Jan 2 - Feb 3 - Mar 4 - Apr 5 - May 6 - Jun 7 - Jul 8 - Aug 9 - Sep 10 - Oc…" at bounding box center [463, 237] width 68 height 21
select select "object:4565"
click at [429, 227] on select "1 - Jan 2 - Feb 3 - Mar 4 - Apr 5 - May 6 - Jun 7 - Jul 8 - Aug 9 - Sep 10 - Oc…" at bounding box center [463, 237] width 68 height 21
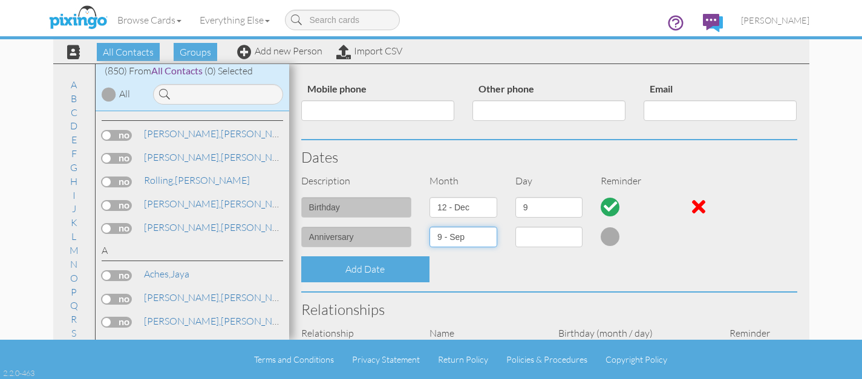
select select "number:1"
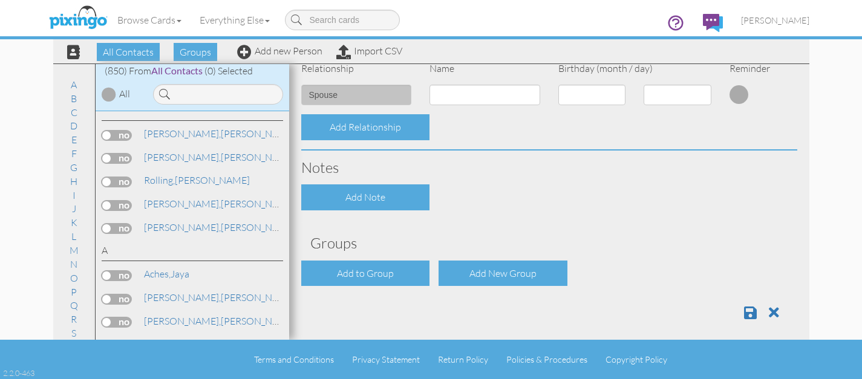
scroll to position [471, 0]
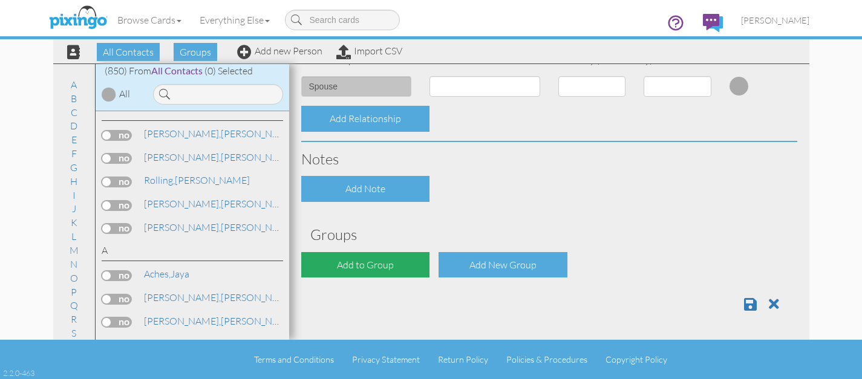
click at [393, 276] on div "Add to Group" at bounding box center [365, 265] width 129 height 26
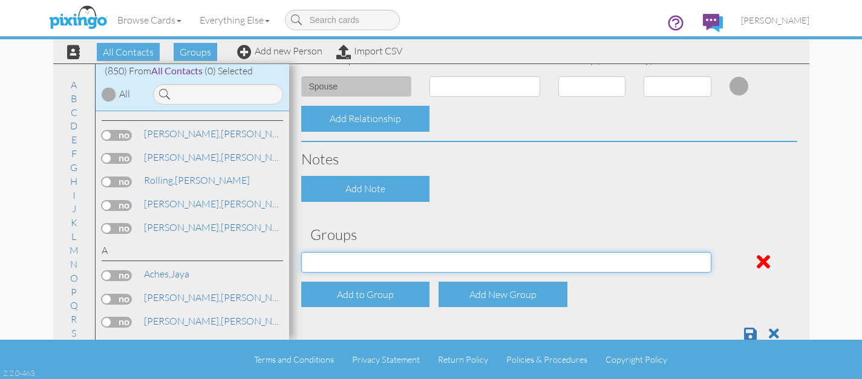
click at [409, 261] on select "Address Incorrect Joshua Aetna Joshua Cigna Joshua Postal Joshua UHC Joshua Uni…" at bounding box center [506, 262] width 410 height 21
select select "object:4886"
click at [301, 252] on select "Address Incorrect Joshua Aetna Joshua Cigna Joshua Postal Joshua UHC Joshua Uni…" at bounding box center [506, 262] width 410 height 21
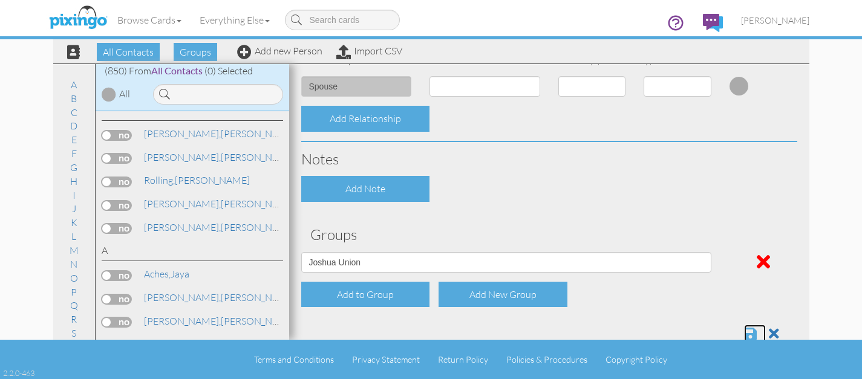
click at [751, 338] on span at bounding box center [750, 334] width 13 height 15
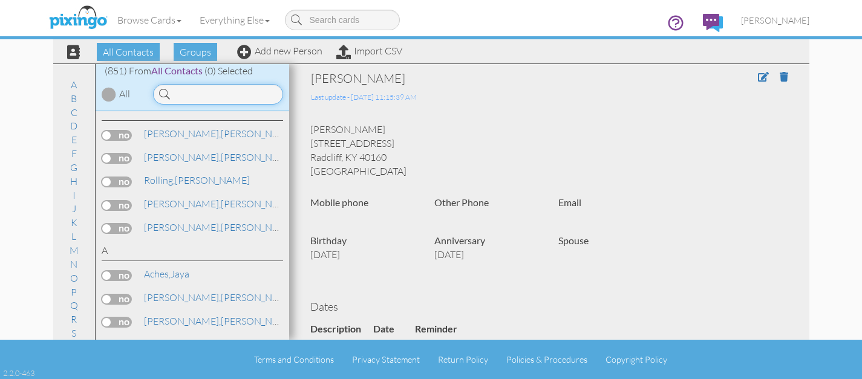
click at [213, 95] on input at bounding box center [218, 94] width 130 height 21
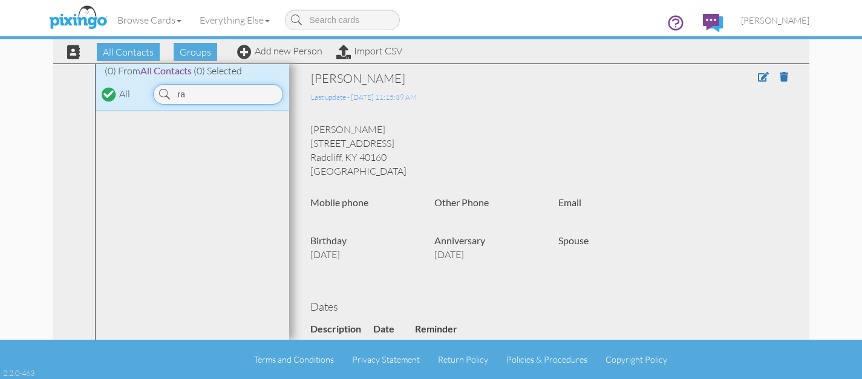
type input "r"
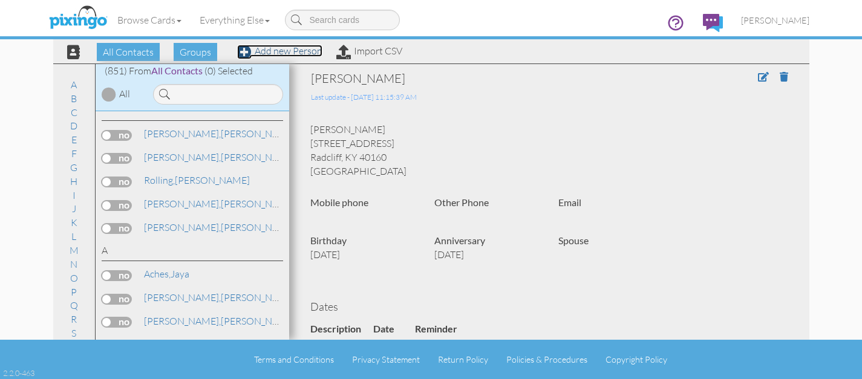
click at [287, 54] on link "Add new Person" at bounding box center [279, 51] width 85 height 12
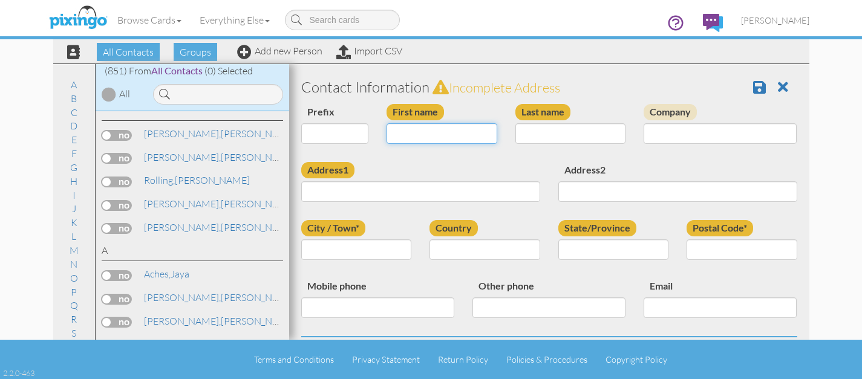
click at [418, 129] on input "First name" at bounding box center [442, 133] width 111 height 21
type input "[PERSON_NAME]"
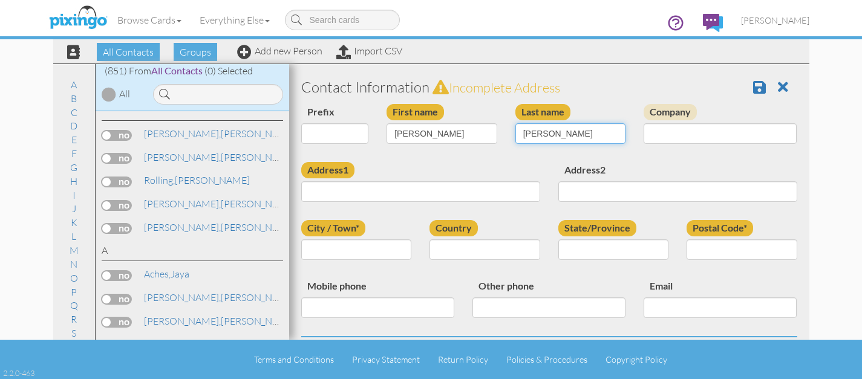
type input "[PERSON_NAME]"
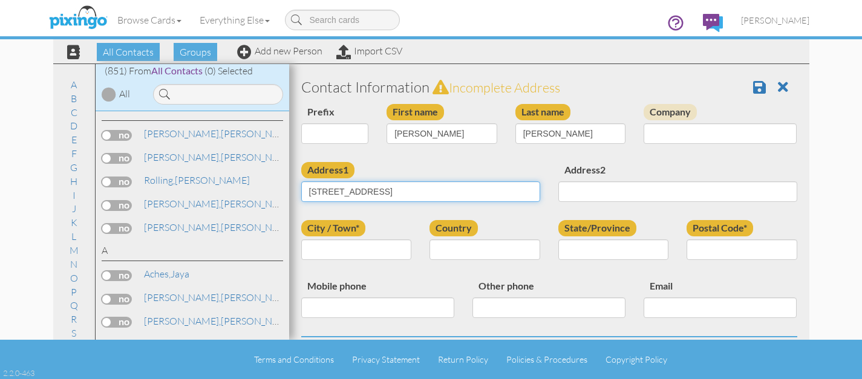
type input "[STREET_ADDRESS]"
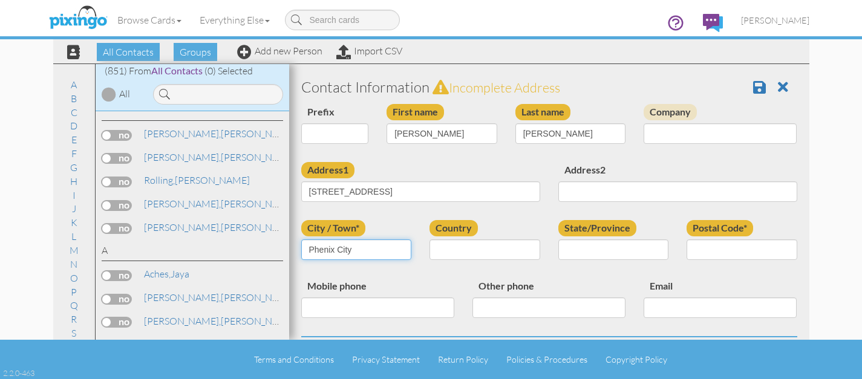
type input "Phenix City"
select select "object:4623"
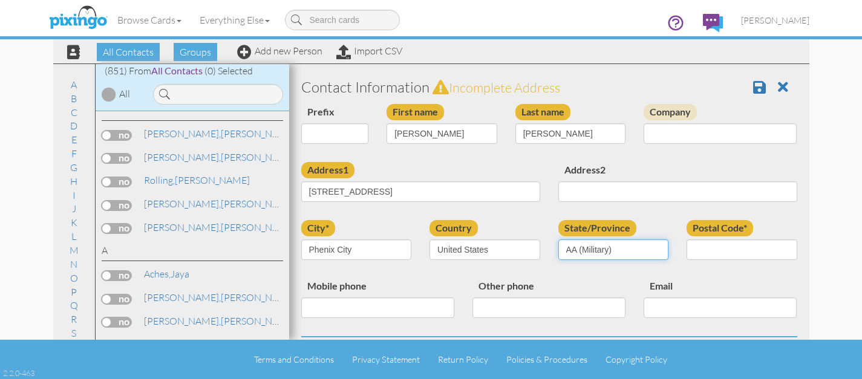
select select "object:4870"
click at [558, 240] on select "AA (Military) AE (Military) [US_STATE] [US_STATE] [US_STATE] AP (Military) [US_…" at bounding box center [613, 250] width 111 height 21
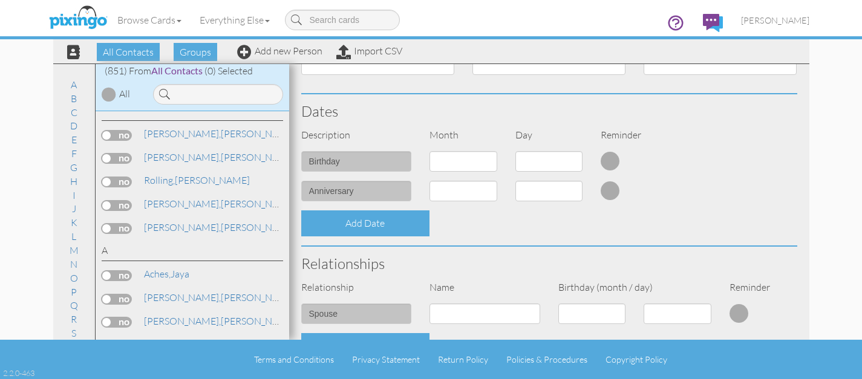
scroll to position [249, 0]
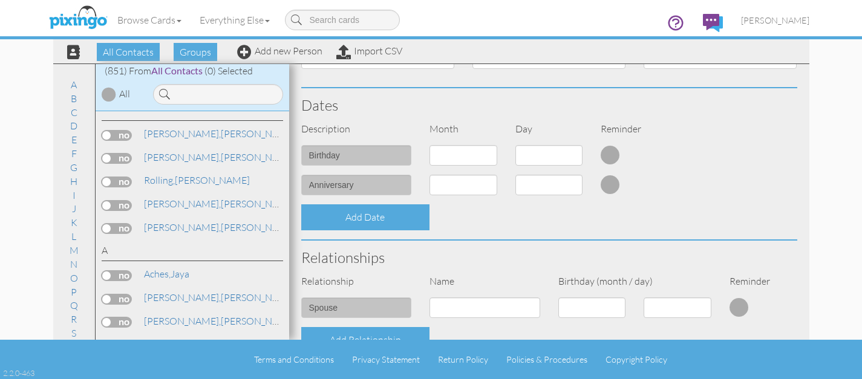
type input "36867"
click at [472, 150] on select "1 - [DATE] - [DATE] - [DATE] - [DATE] - [DATE] - [DATE] - [DATE] - [DATE] - [DA…" at bounding box center [463, 155] width 68 height 21
select select "object:4616"
click at [429, 145] on select "1 - Jan 2 - Feb 3 - Mar 4 - Apr 5 - May 6 - Jun 7 - Jul 8 - Aug 9 - Sep 10 - Oc…" at bounding box center [463, 155] width 68 height 21
click at [561, 155] on select "1 2 3 4 5 6 7 8 9 10 11 12 13 14 15 16 17 18 19 20 21 22 23 24 25 26 27 28 29 30" at bounding box center [549, 155] width 68 height 21
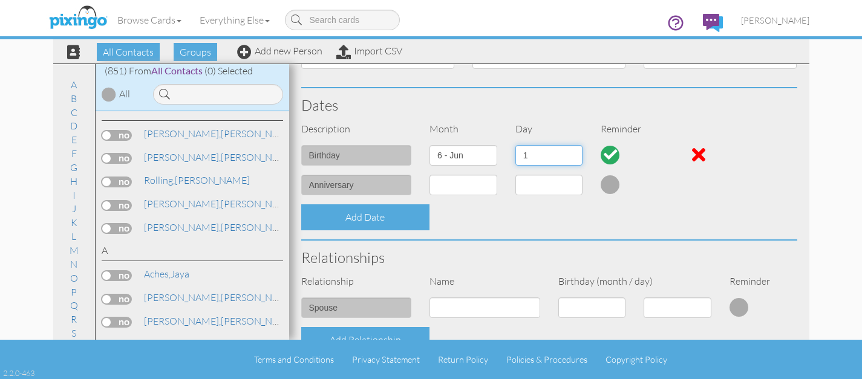
select select "number:14"
click at [515, 145] on select "1 2 3 4 5 6 7 8 9 10 11 12 13 14 15 16 17 18 19 20 21 22 23 24 25 26 27 28 29 30" at bounding box center [549, 155] width 68 height 21
click at [456, 185] on select "1 - Jan 2 - Feb 3 - Mar 4 - Apr 5 - May 6 - Jun 7 - Jul 8 - Aug 9 - Sep 10 - Oc…" at bounding box center [463, 185] width 68 height 21
select select "object:4619"
click at [429, 175] on select "1 - Jan 2 - Feb 3 - Mar 4 - Apr 5 - May 6 - Jun 7 - Jul 8 - Aug 9 - Sep 10 - Oc…" at bounding box center [463, 185] width 68 height 21
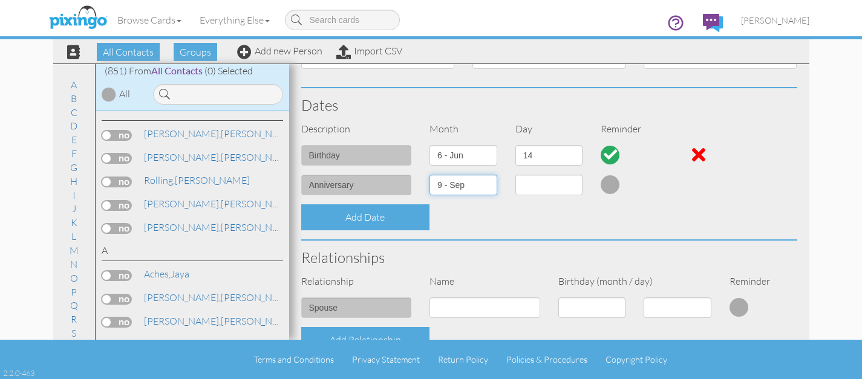
select select "number:1"
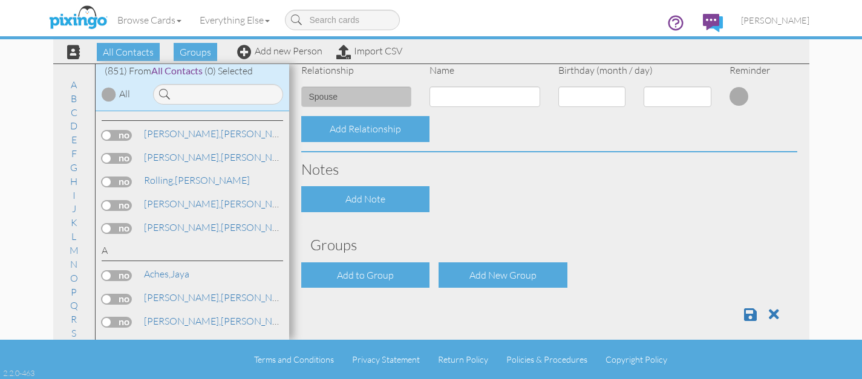
scroll to position [471, 0]
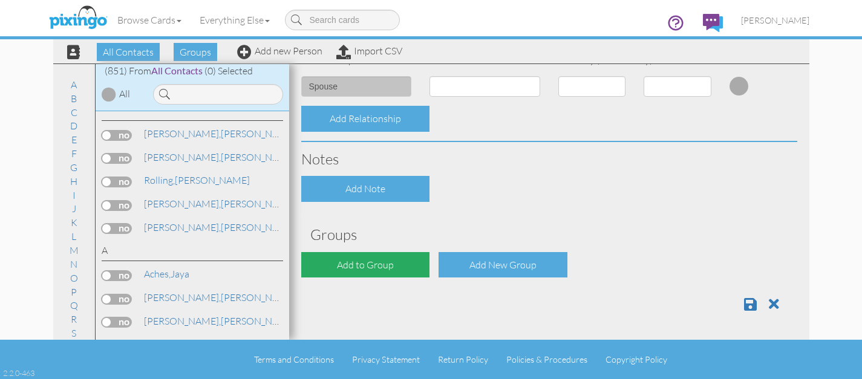
click at [410, 266] on div "Add to Group" at bounding box center [365, 265] width 129 height 26
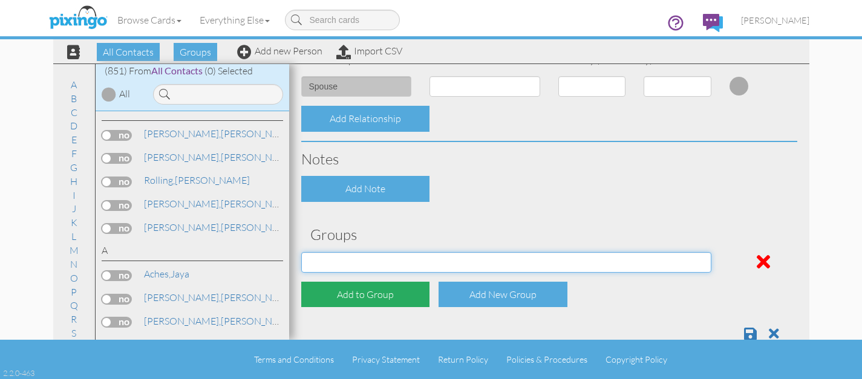
click at [410, 266] on select "Address Incorrect Joshua Aetna Joshua Cigna Joshua Postal Joshua UHC Joshua Uni…" at bounding box center [506, 262] width 410 height 21
select select "object:4940"
click at [301, 252] on select "Address Incorrect Joshua Aetna Joshua Cigna Joshua Postal Joshua UHC Joshua Uni…" at bounding box center [506, 262] width 410 height 21
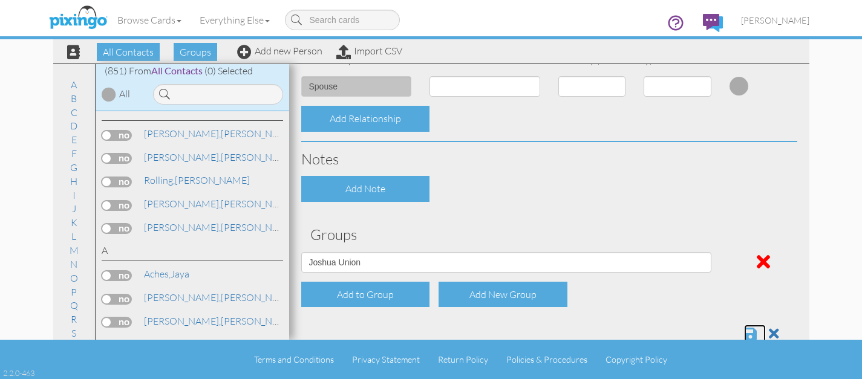
click at [749, 338] on span at bounding box center [750, 334] width 13 height 15
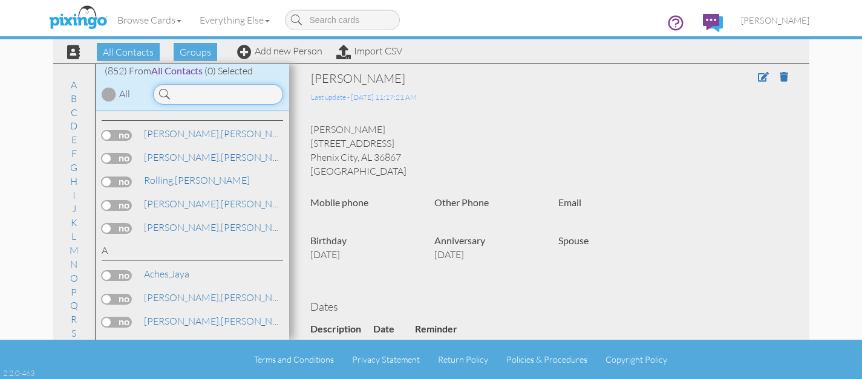
click at [209, 100] on input at bounding box center [218, 94] width 130 height 21
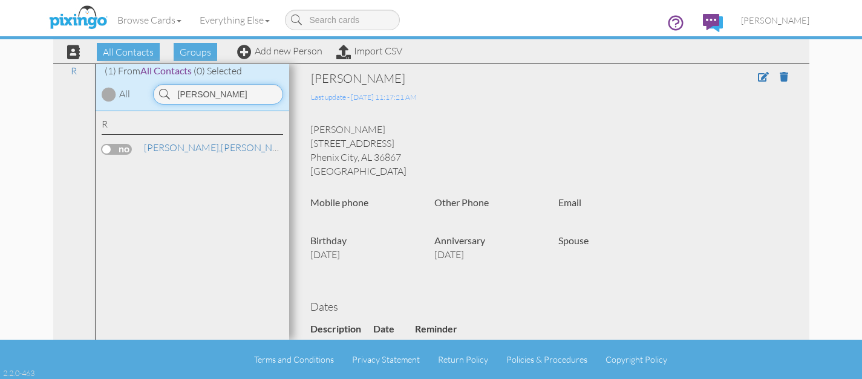
type input "[PERSON_NAME]"
click at [124, 149] on label at bounding box center [117, 149] width 30 height 11
click at [0, 0] on input "checkbox" at bounding box center [0, 0] width 0 height 0
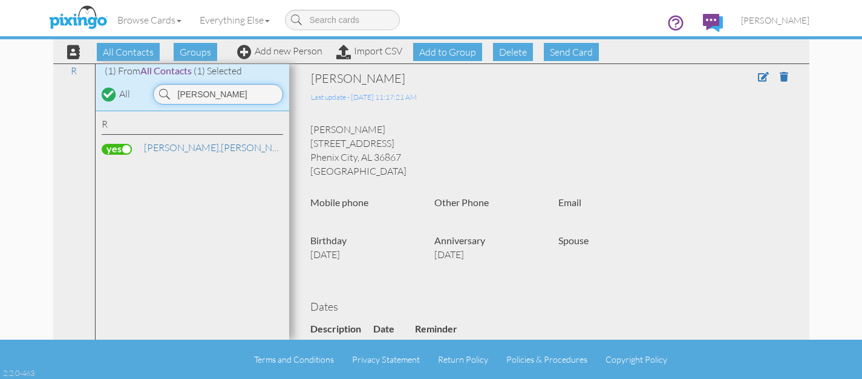
click at [220, 96] on input "[PERSON_NAME]" at bounding box center [218, 94] width 130 height 21
type input "[PERSON_NAME]"
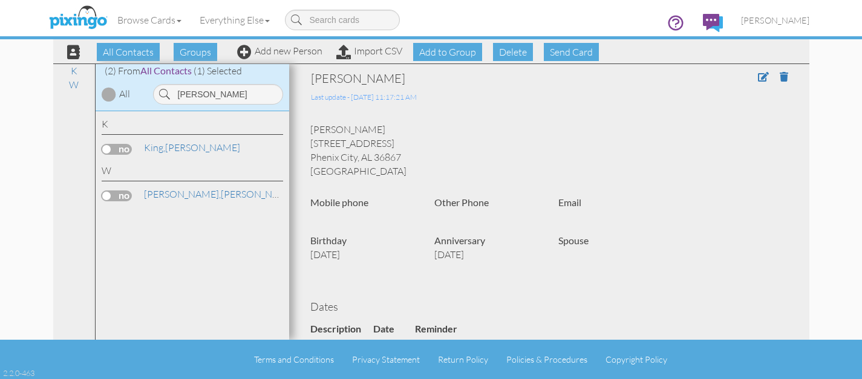
click at [114, 151] on label at bounding box center [117, 149] width 30 height 11
click at [0, 0] on input "checkbox" at bounding box center [0, 0] width 0 height 0
click at [238, 98] on input "[PERSON_NAME]" at bounding box center [218, 94] width 130 height 21
type input "vande"
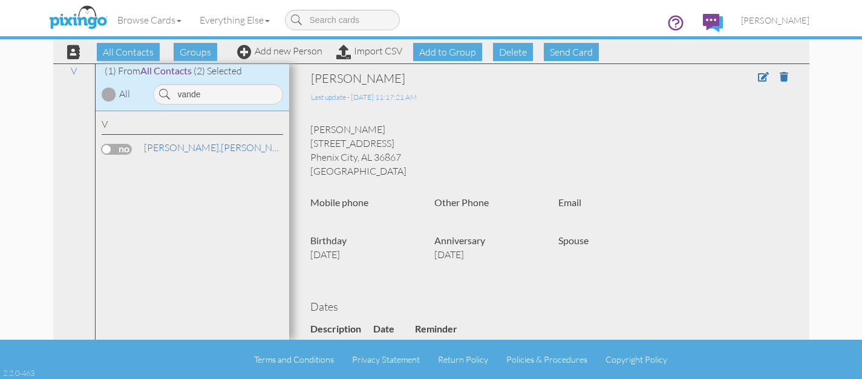
click at [122, 149] on label at bounding box center [117, 149] width 30 height 11
click at [0, 0] on input "checkbox" at bounding box center [0, 0] width 0 height 0
click at [235, 92] on input "vande" at bounding box center [218, 94] width 130 height 21
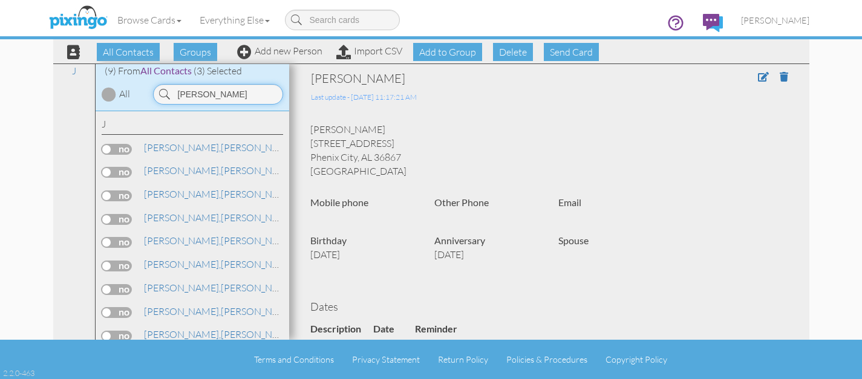
type input "[PERSON_NAME]"
click at [115, 198] on label at bounding box center [117, 196] width 30 height 11
click at [0, 0] on input "checkbox" at bounding box center [0, 0] width 0 height 0
click at [229, 97] on input "[PERSON_NAME]" at bounding box center [218, 94] width 130 height 21
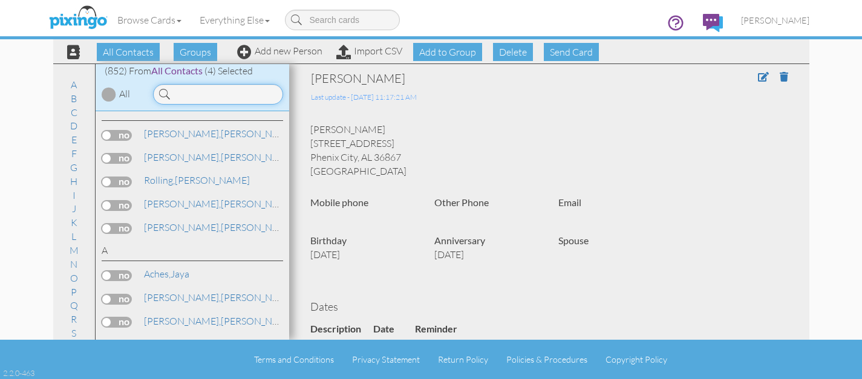
click at [180, 95] on input at bounding box center [218, 94] width 130 height 21
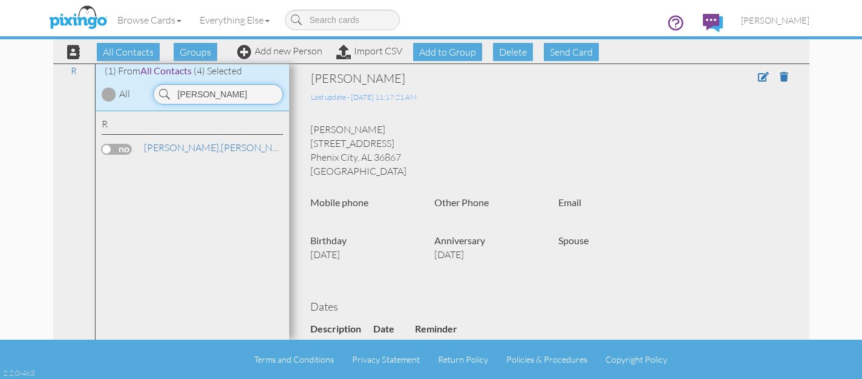
type input "[PERSON_NAME]"
click at [119, 151] on label at bounding box center [117, 149] width 30 height 11
click at [0, 0] on input "checkbox" at bounding box center [0, 0] width 0 height 0
click at [569, 55] on span "Send Card" at bounding box center [571, 52] width 55 height 18
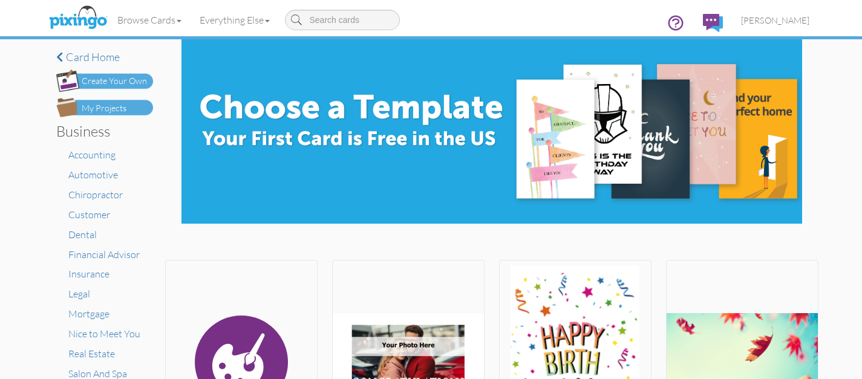
click at [116, 112] on div "My Projects" at bounding box center [104, 108] width 45 height 13
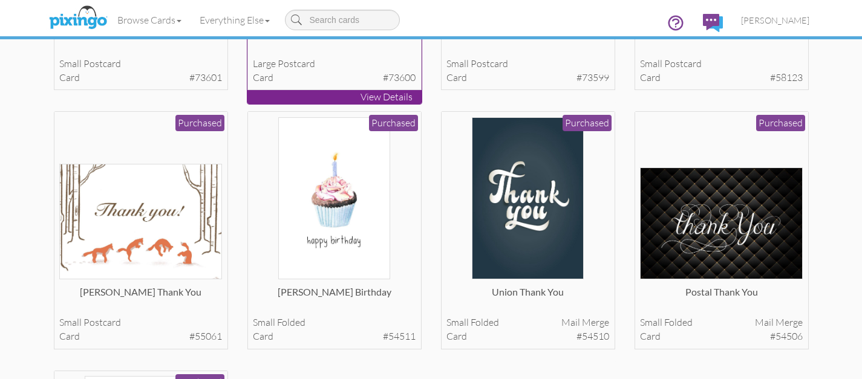
scroll to position [273, 0]
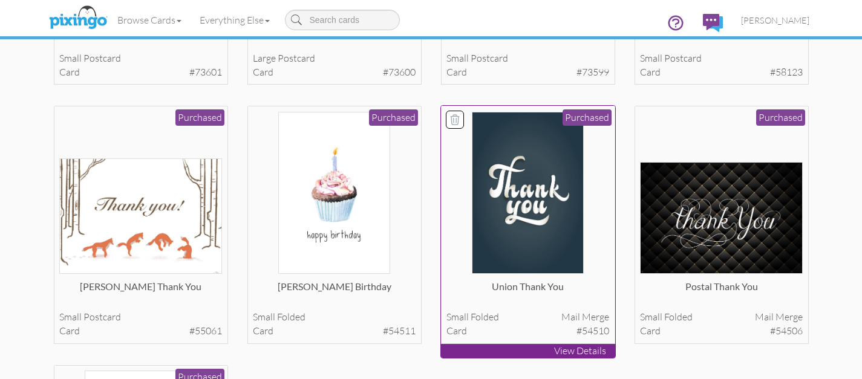
click at [573, 227] on img at bounding box center [528, 193] width 112 height 163
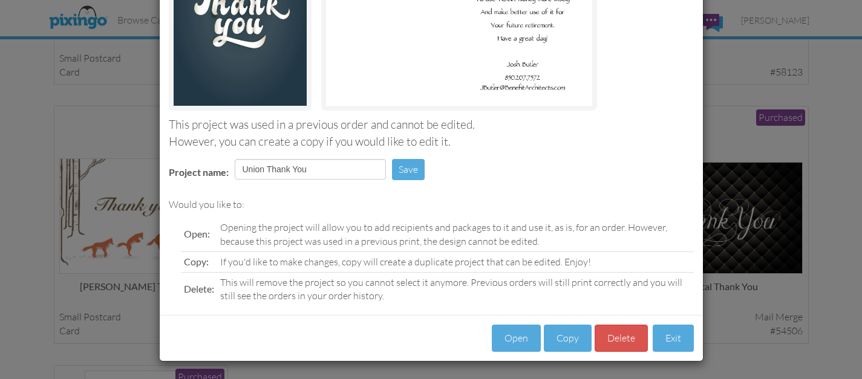
scroll to position [187, 0]
click at [514, 341] on button "Open" at bounding box center [516, 337] width 49 height 27
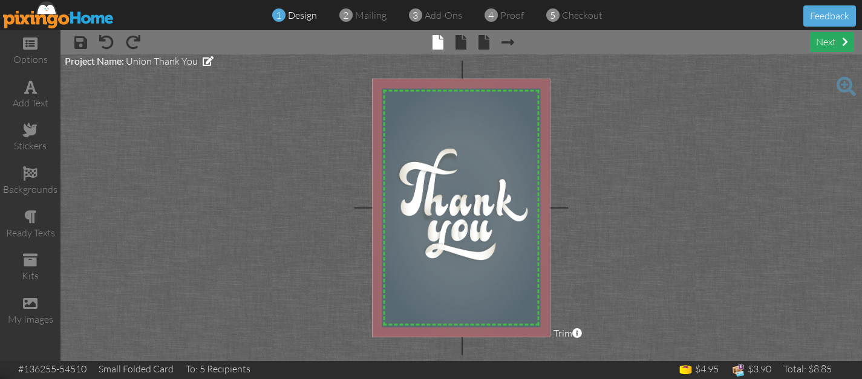
click at [825, 50] on div "next" at bounding box center [832, 42] width 44 height 20
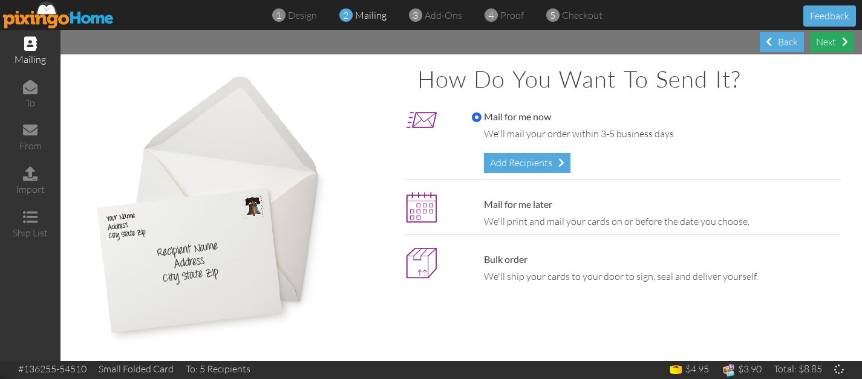
click at [825, 50] on div "Next" at bounding box center [832, 42] width 44 height 20
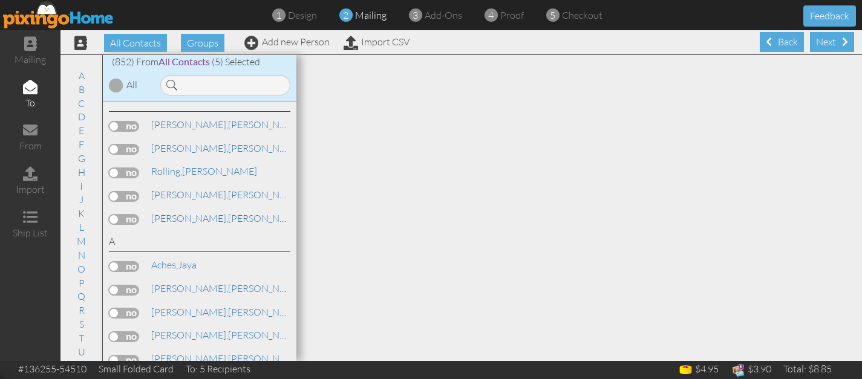
click at [825, 50] on div "Next" at bounding box center [832, 42] width 44 height 20
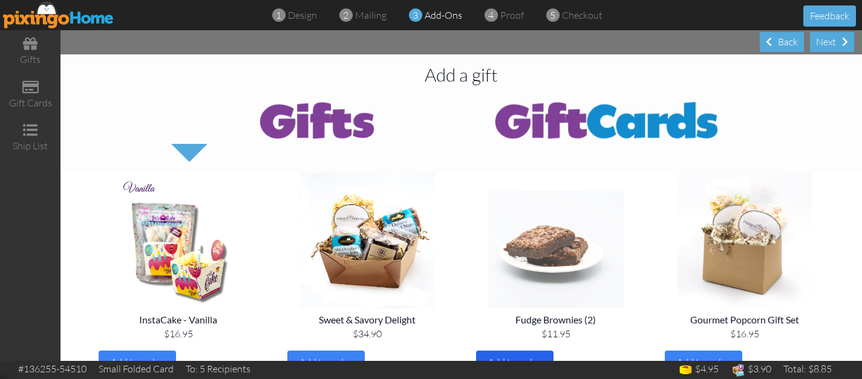
click at [534, 357] on span "Add to order" at bounding box center [514, 362] width 53 height 12
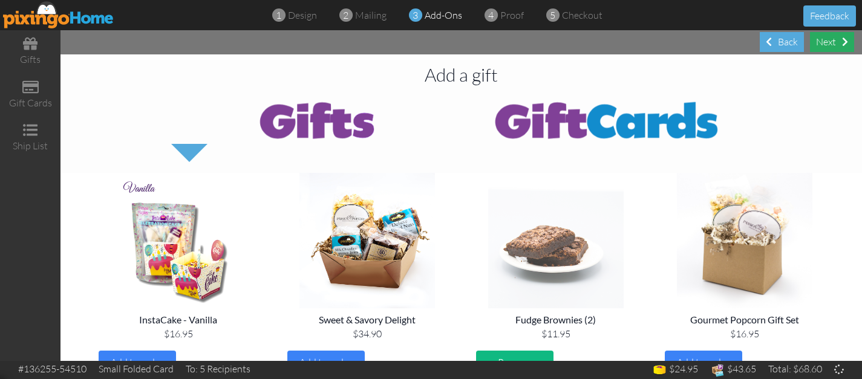
click at [828, 41] on div "Next" at bounding box center [832, 42] width 44 height 20
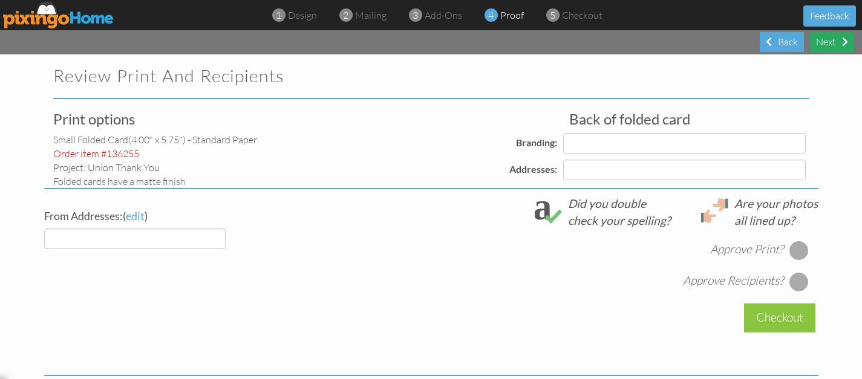
select select "object:12698"
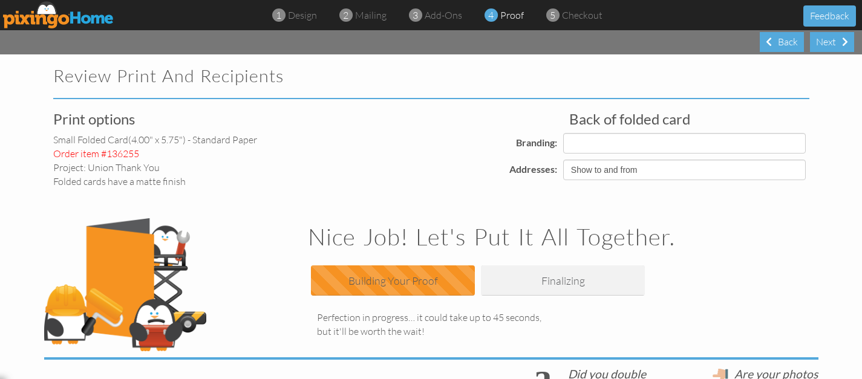
select select "object:12712"
select select "object:12709"
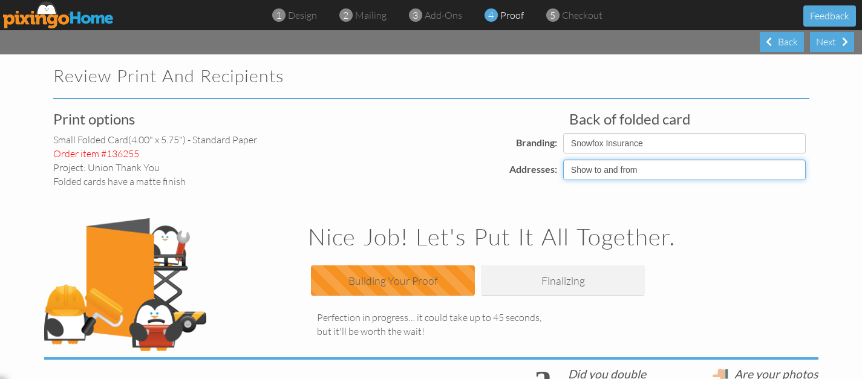
click at [709, 174] on select "Show to and from Show from only Hide to and from" at bounding box center [684, 170] width 243 height 21
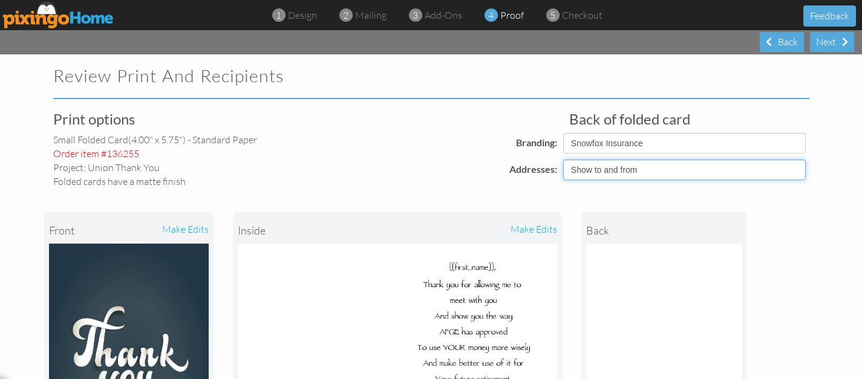
select select "object:12700"
click at [563, 160] on select "Show to and from Show from only Hide to and from" at bounding box center [684, 170] width 243 height 21
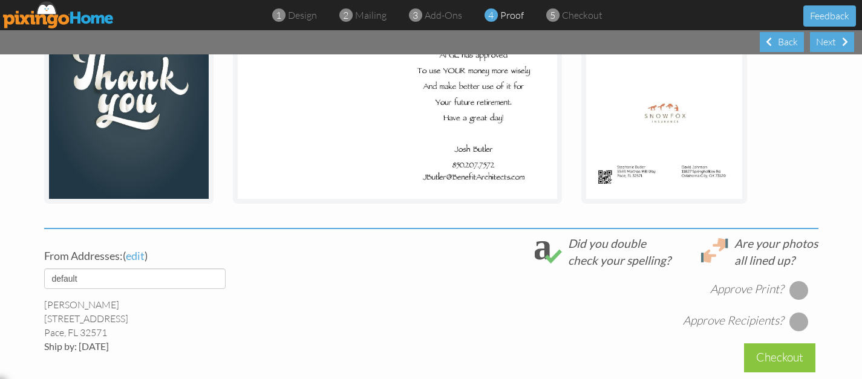
scroll to position [278, 0]
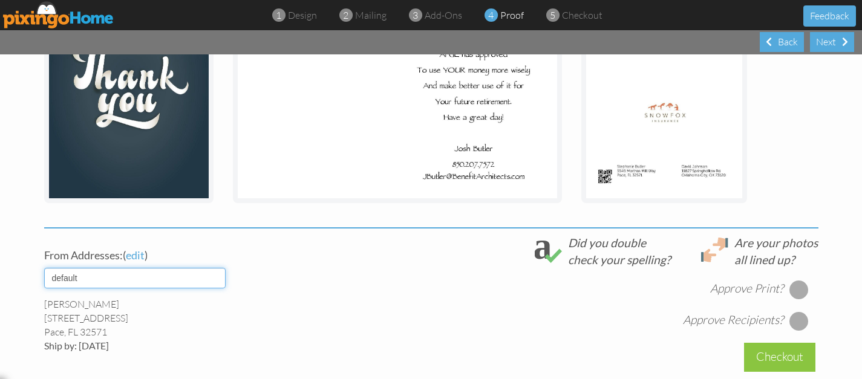
click at [184, 274] on select "default [PERSON_NAME] [PERSON_NAME]" at bounding box center [134, 278] width 181 height 21
select select "object:12710"
click at [44, 268] on select "default [PERSON_NAME] [PERSON_NAME]" at bounding box center [134, 278] width 181 height 21
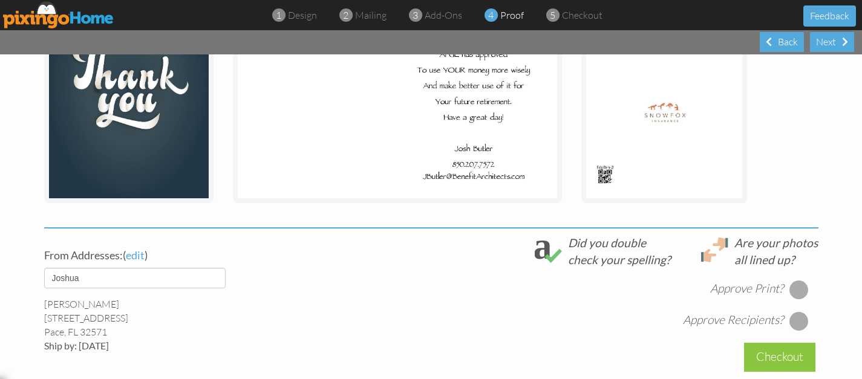
click at [798, 298] on div at bounding box center [798, 289] width 19 height 19
click at [805, 324] on div at bounding box center [798, 321] width 19 height 19
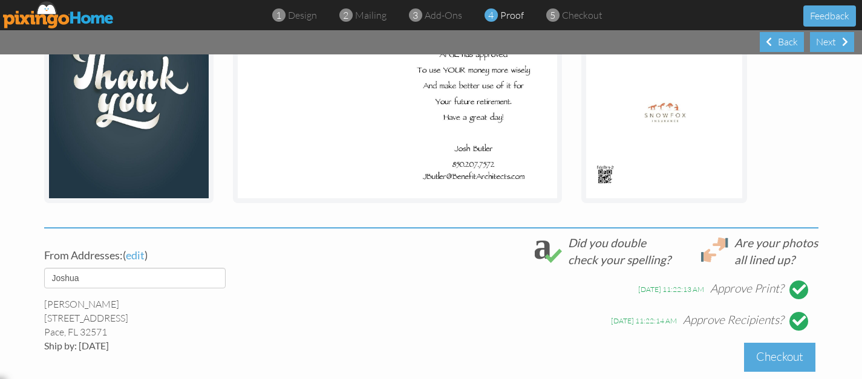
click at [785, 358] on div "Checkout" at bounding box center [779, 357] width 71 height 28
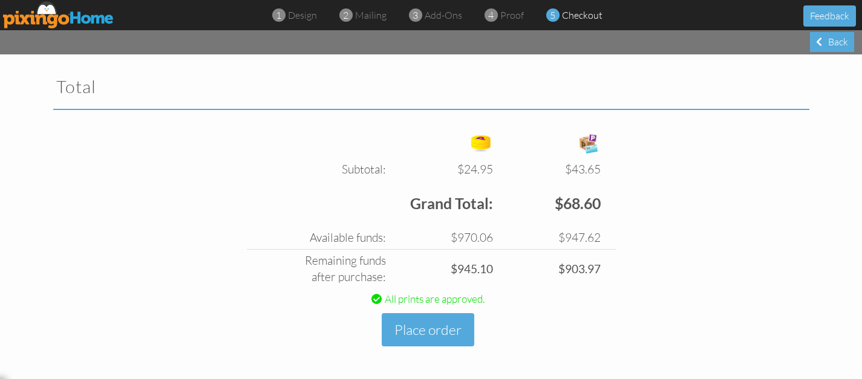
scroll to position [400, 0]
click at [450, 331] on button "Place order" at bounding box center [428, 329] width 93 height 33
